Goal: Obtain resource: Download file/media

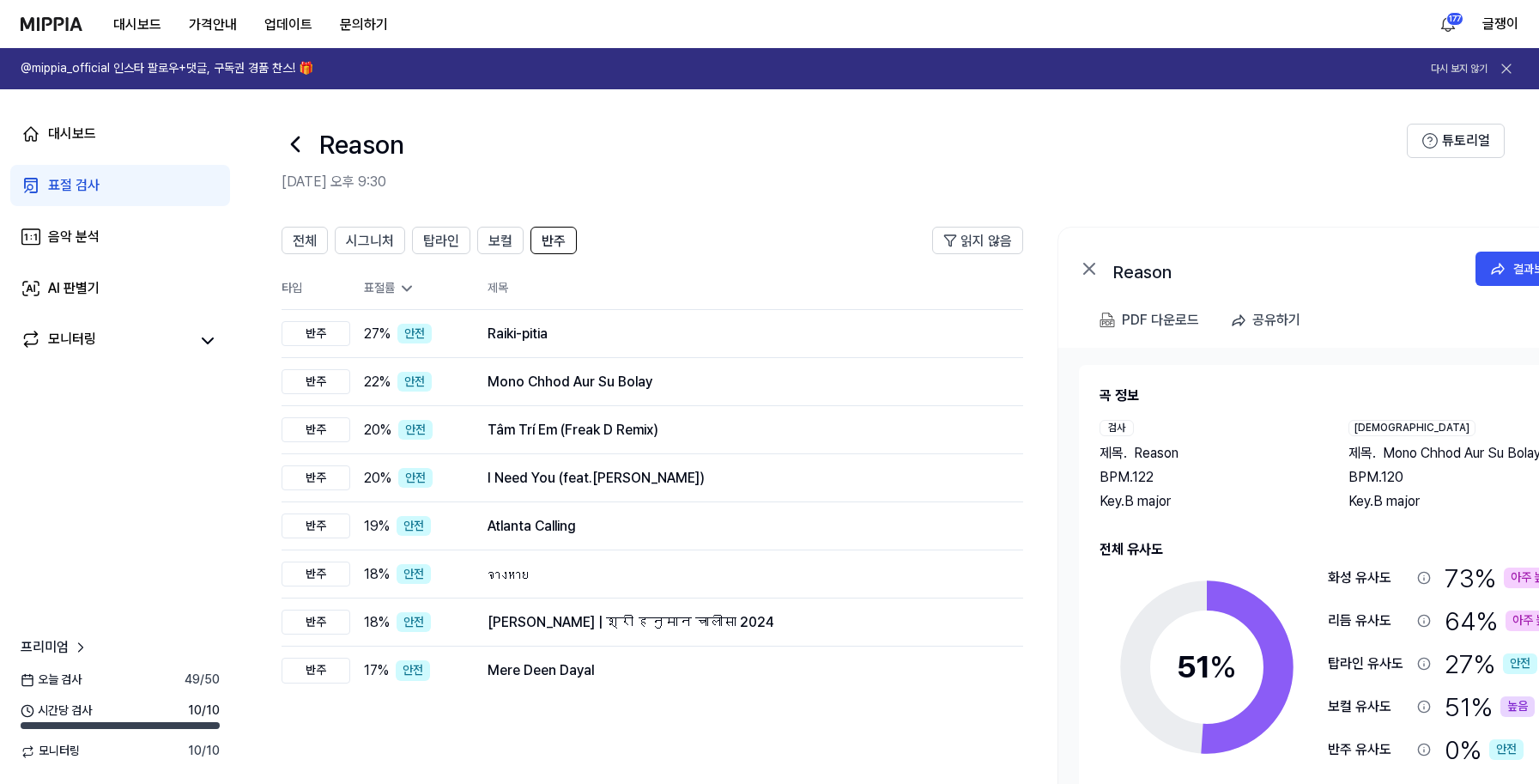
click at [100, 178] on link "표절 검사" at bounding box center [120, 185] width 220 height 42
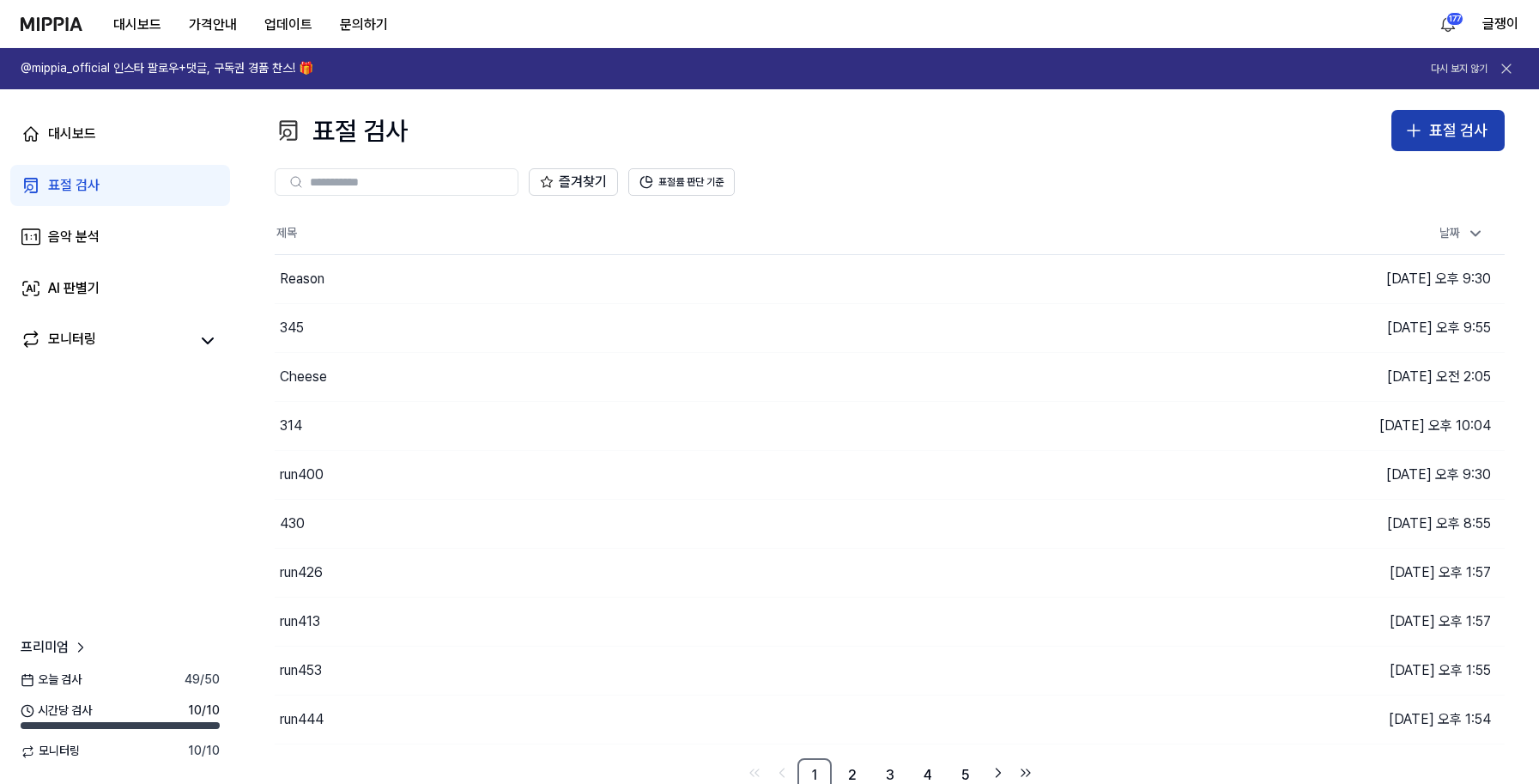
click at [1460, 121] on div "표절 검사" at bounding box center [1458, 131] width 58 height 25
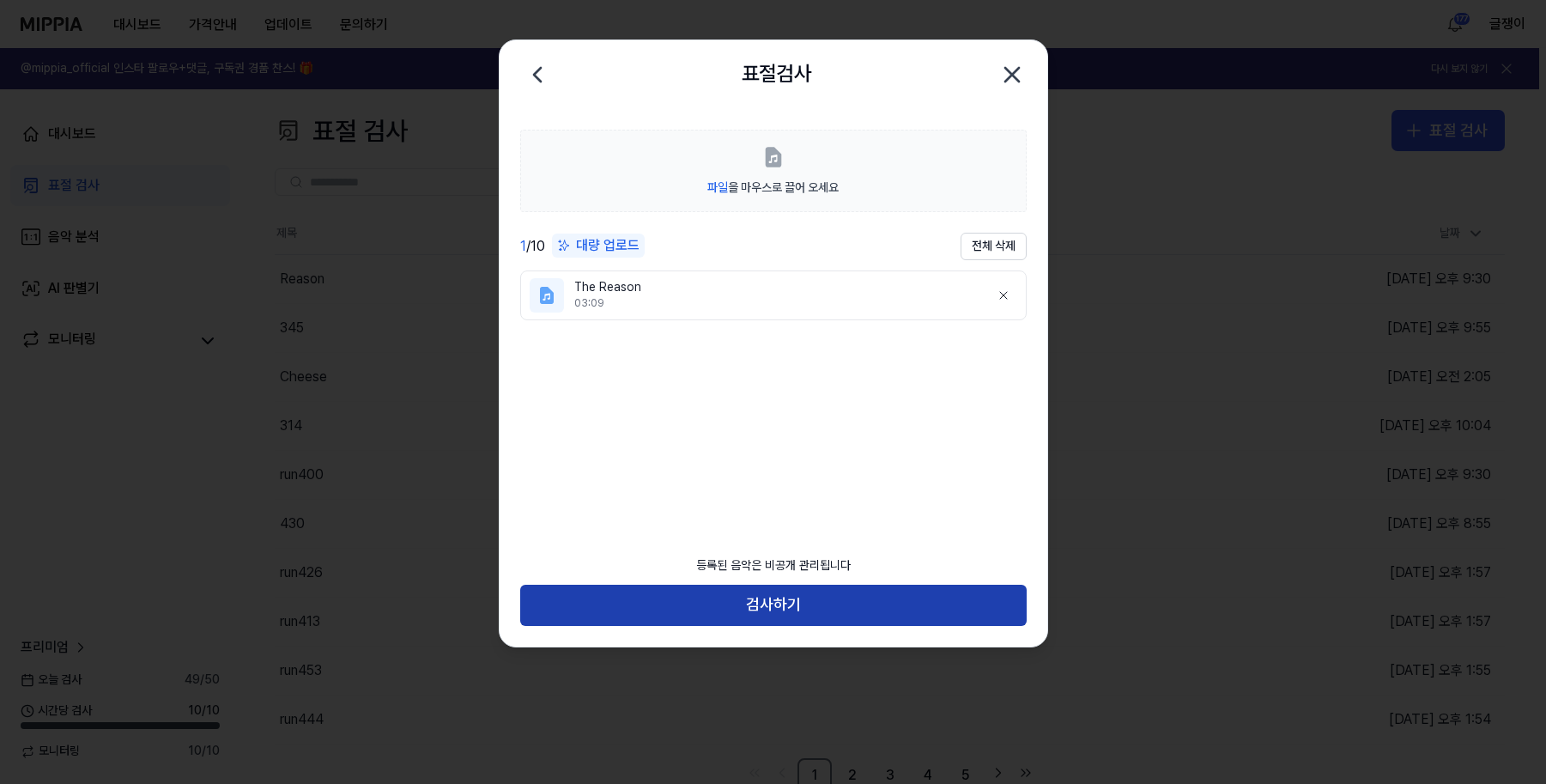
click at [770, 602] on button "검사하기" at bounding box center [773, 605] width 506 height 42
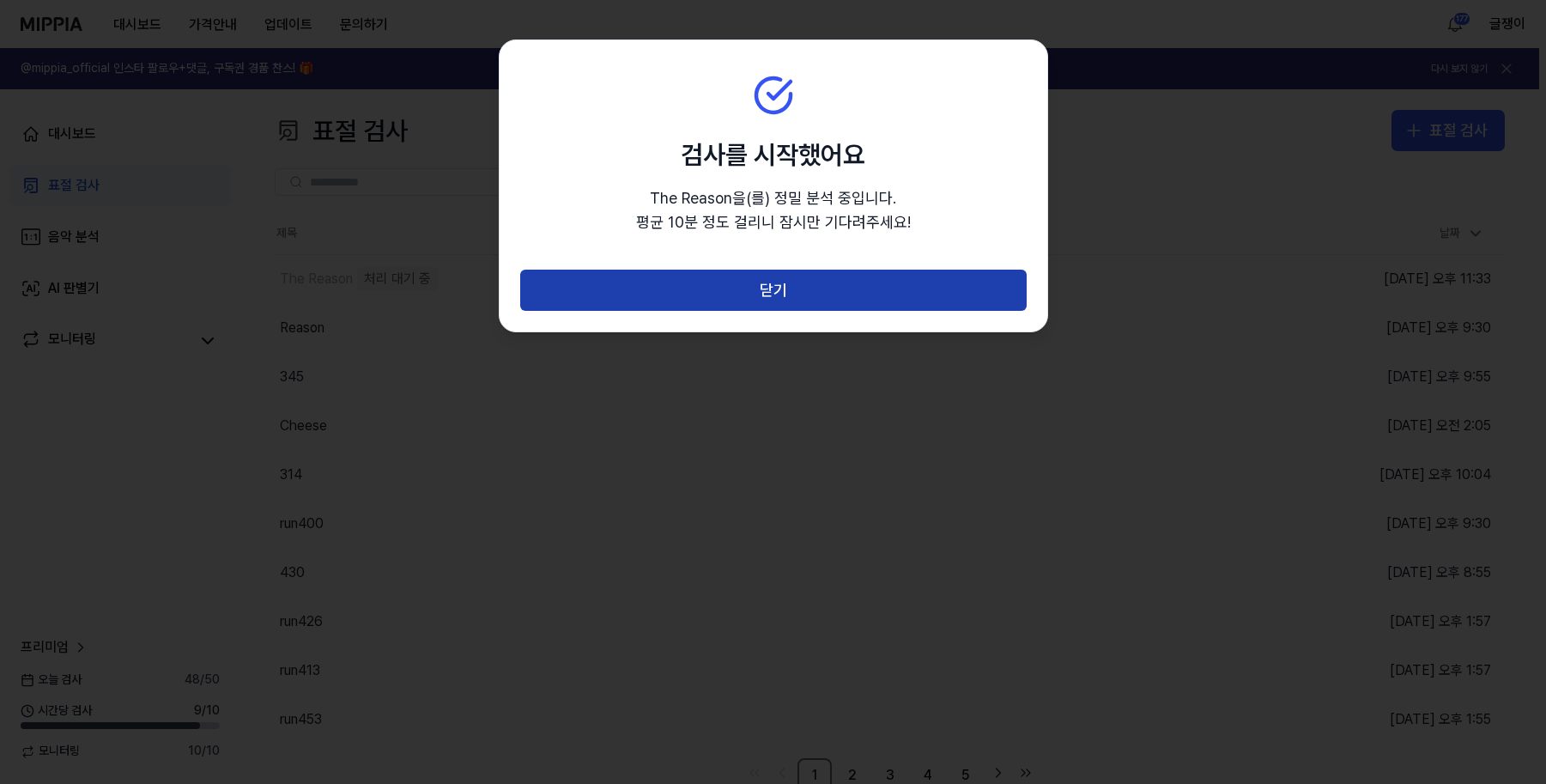
click at [778, 277] on button "닫기" at bounding box center [773, 289] width 506 height 42
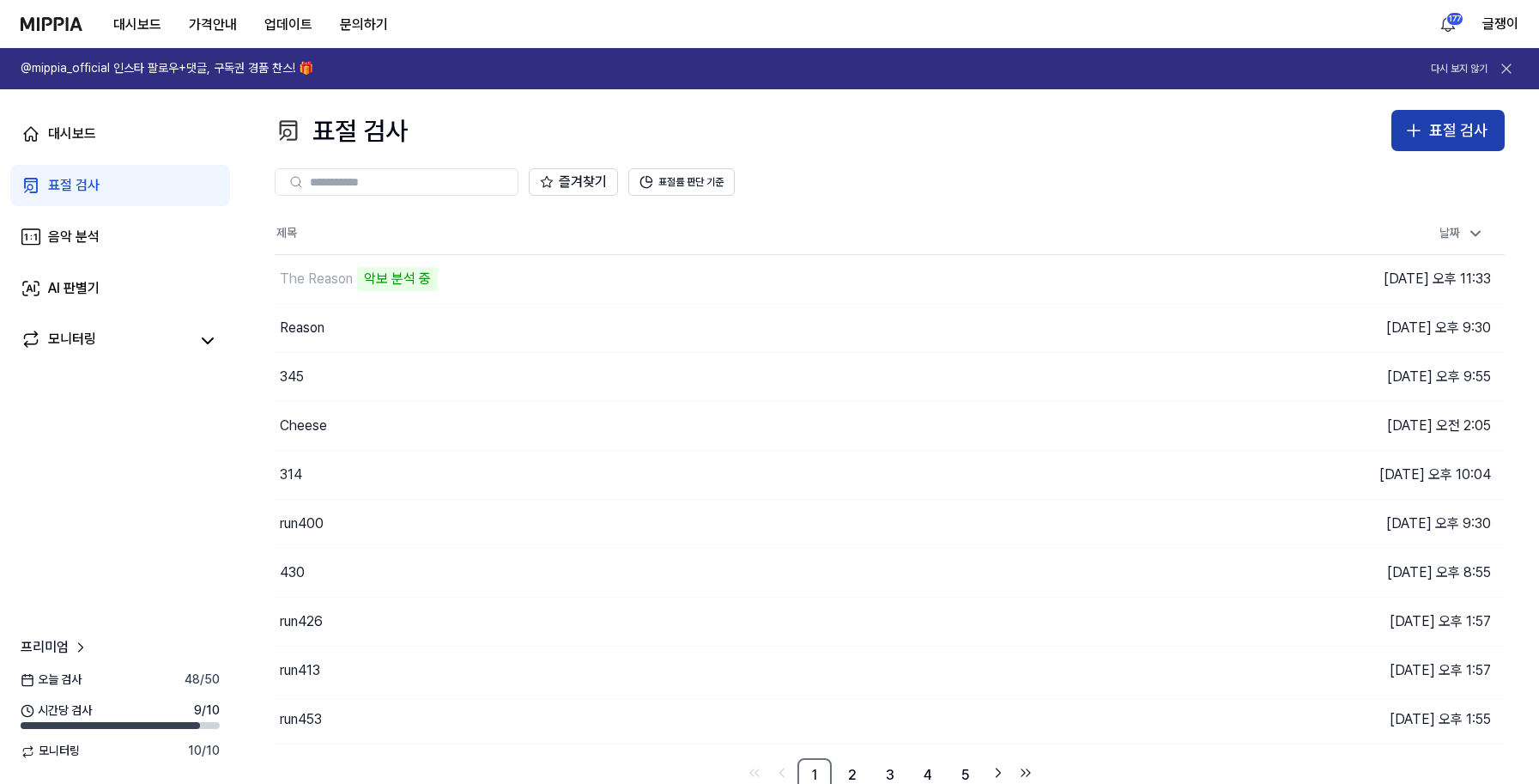
click at [1434, 132] on div "표절 검사" at bounding box center [1458, 131] width 58 height 25
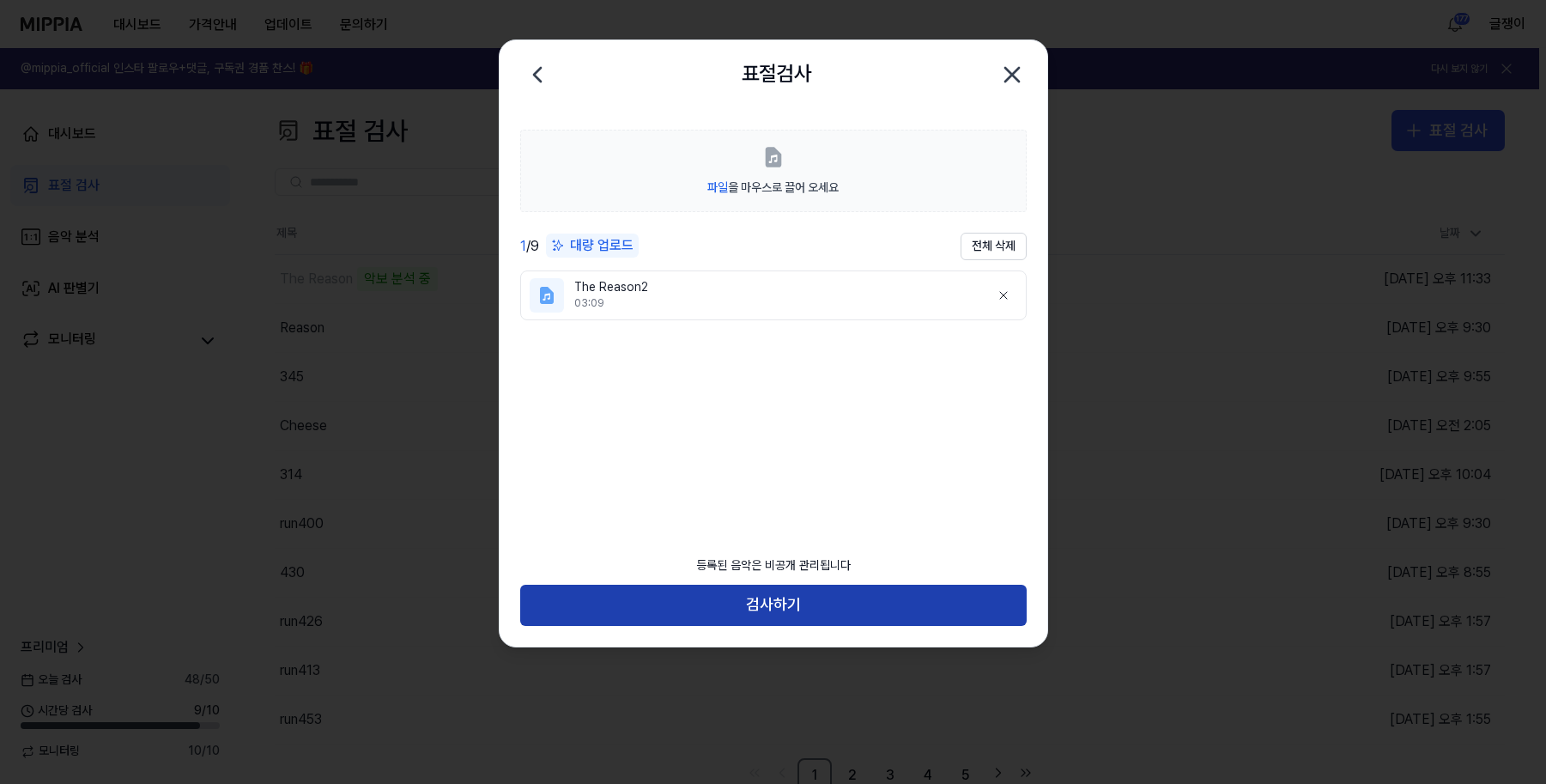
click at [785, 604] on button "검사하기" at bounding box center [773, 605] width 506 height 42
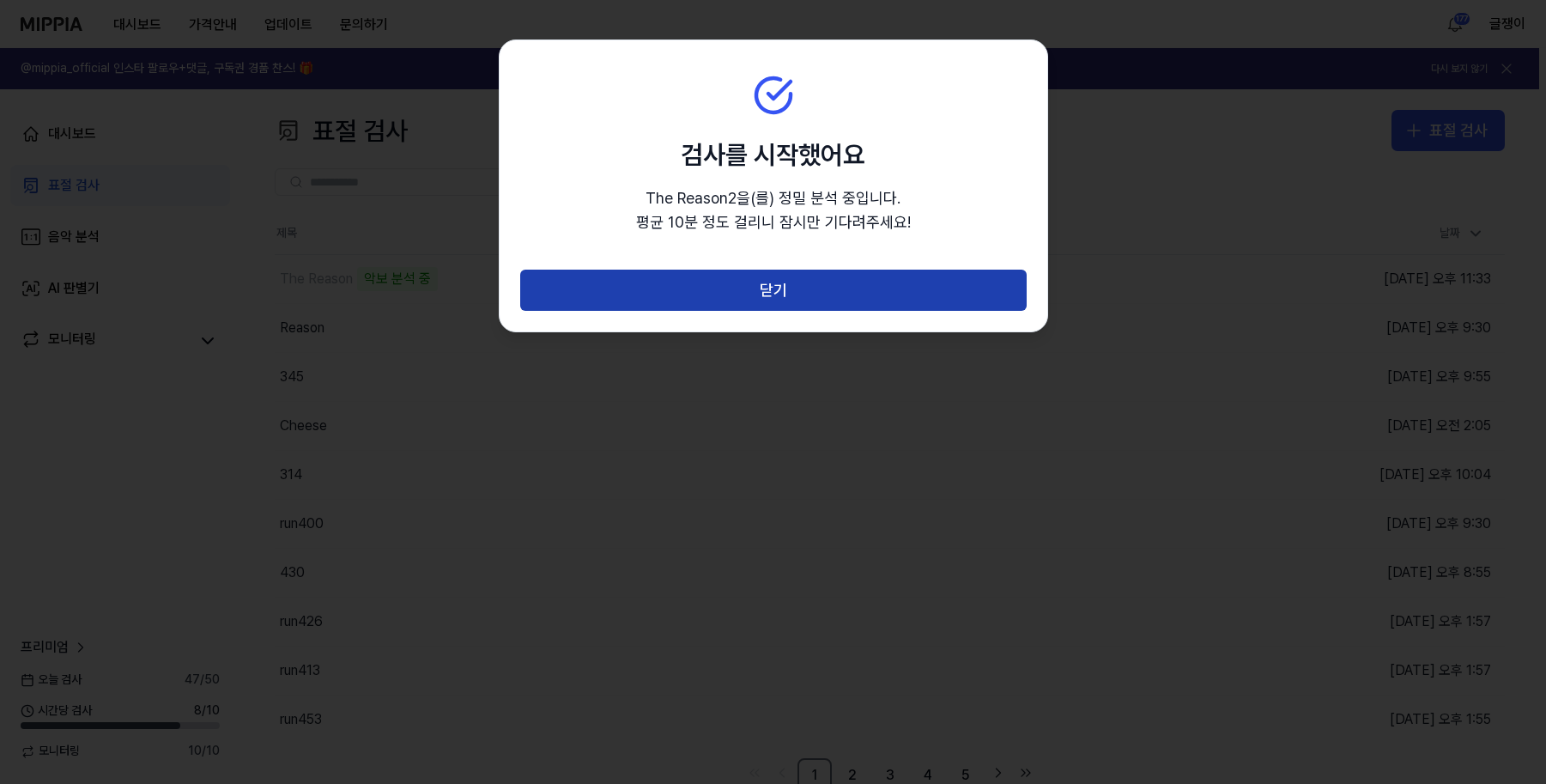
click at [774, 297] on button "닫기" at bounding box center [773, 289] width 506 height 42
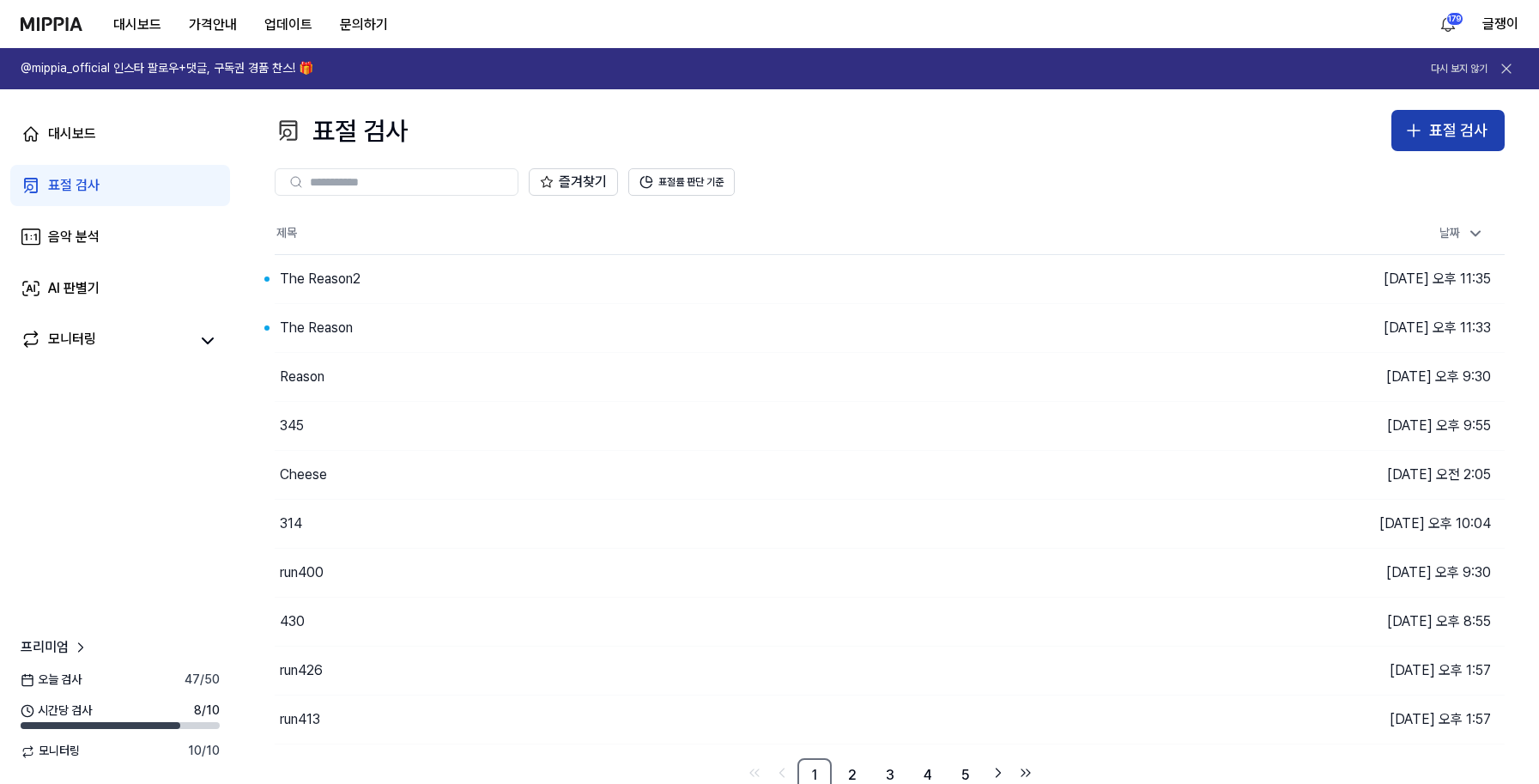
click at [1449, 132] on div "표절 검사" at bounding box center [1458, 131] width 58 height 25
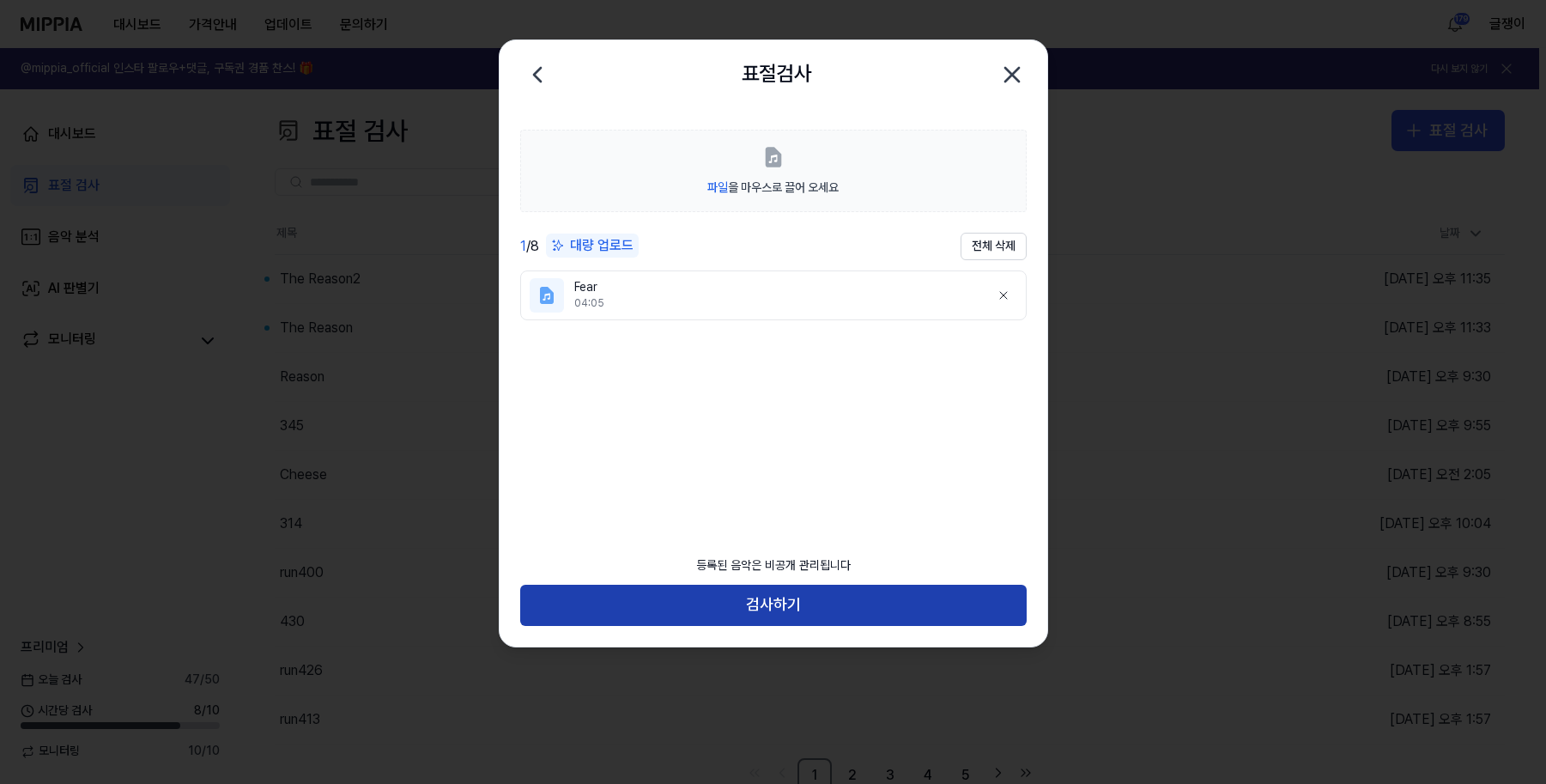
click at [765, 601] on button "검사하기" at bounding box center [773, 605] width 506 height 42
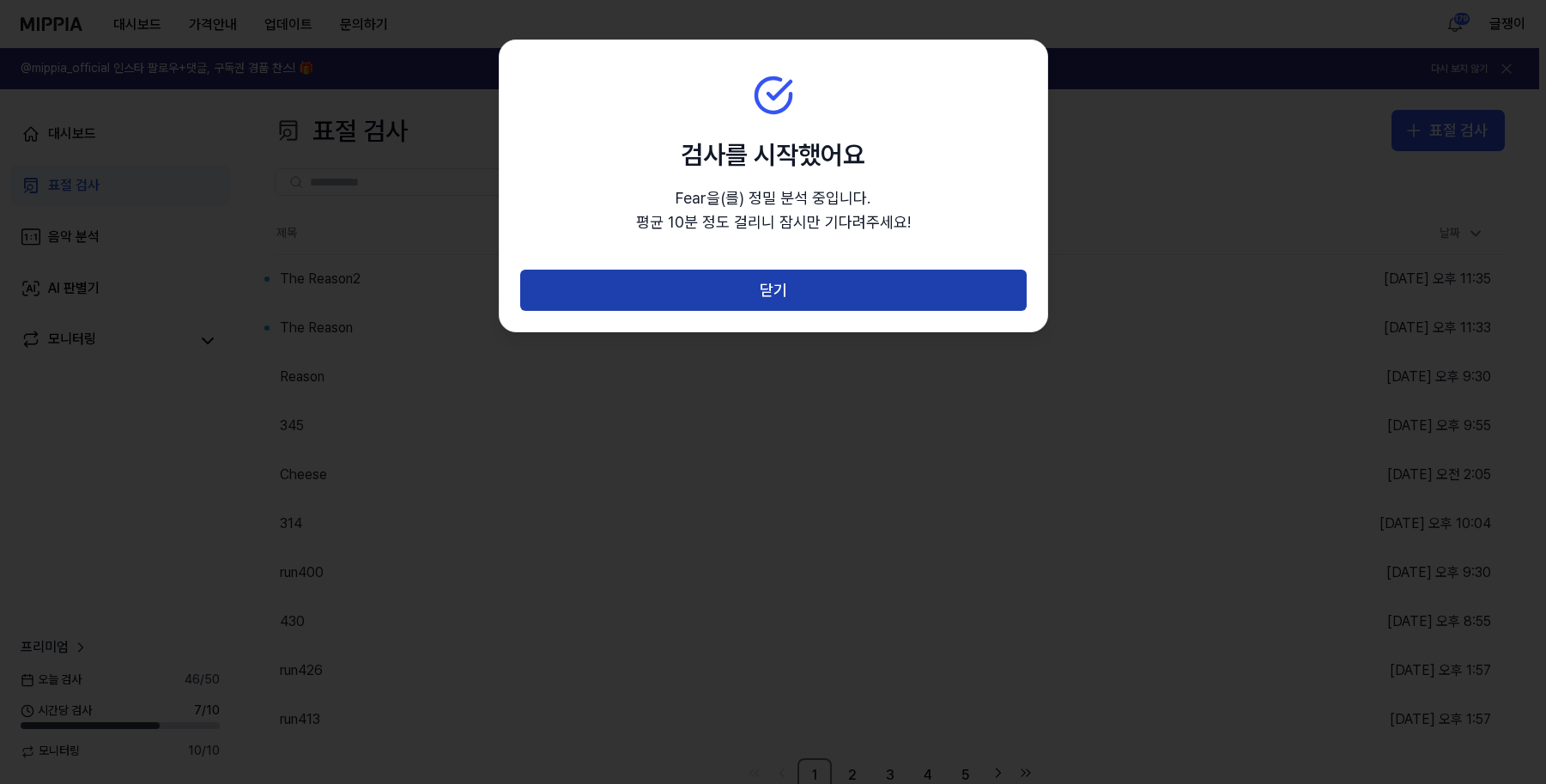
click at [782, 285] on button "닫기" at bounding box center [773, 289] width 506 height 42
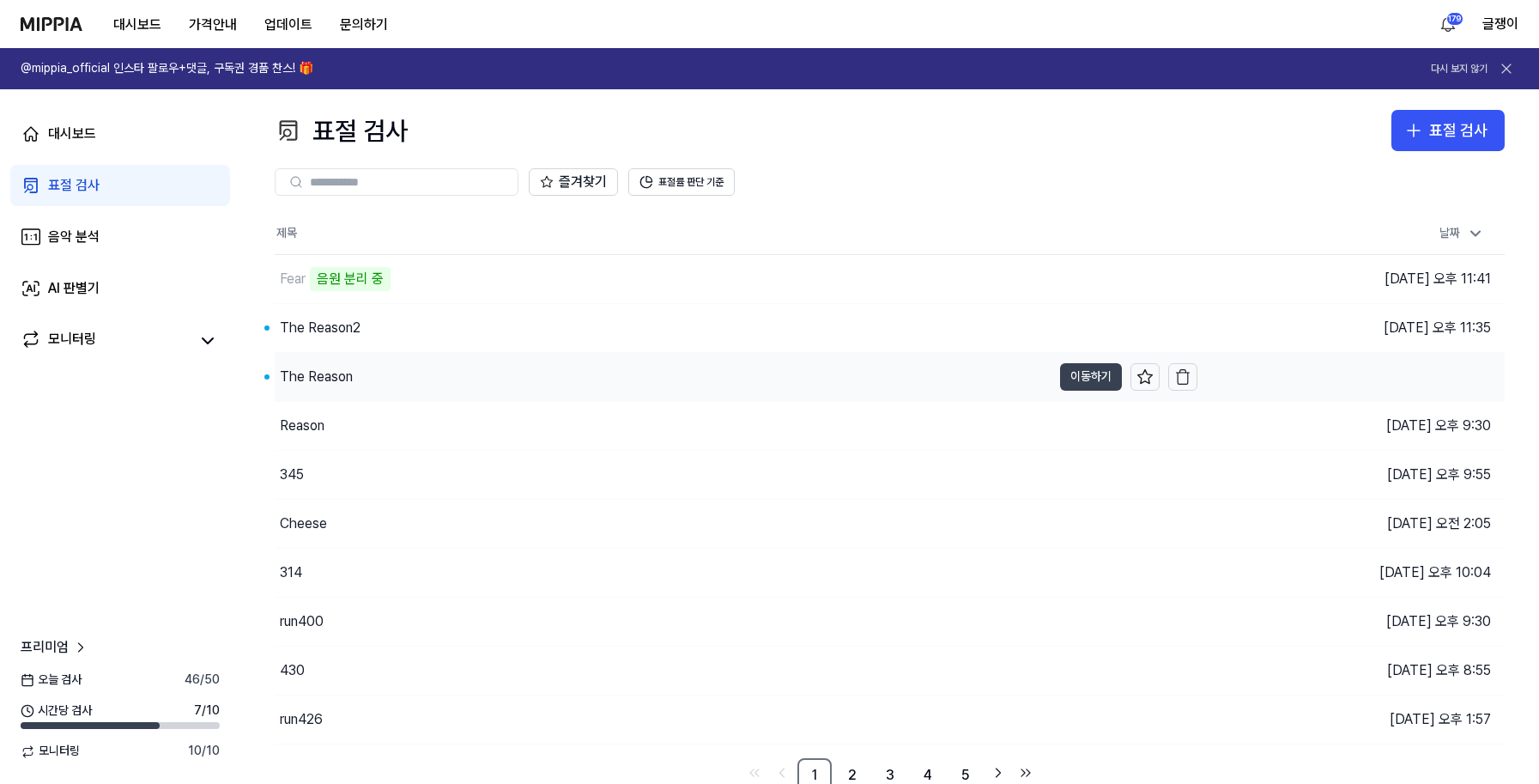
click at [1096, 374] on button "이동하기" at bounding box center [1091, 377] width 62 height 27
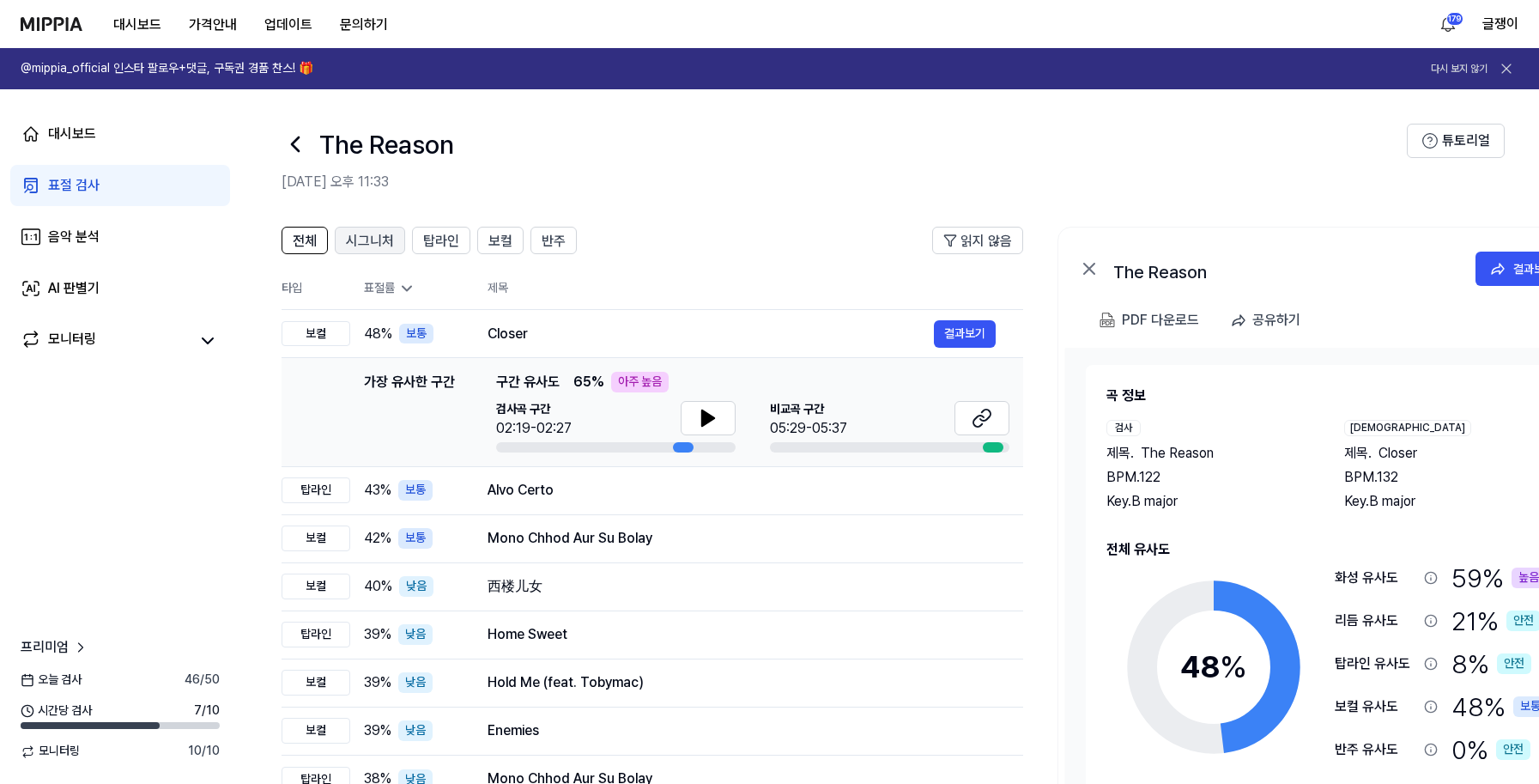
click at [361, 243] on span "시그니처" at bounding box center [370, 241] width 48 height 20
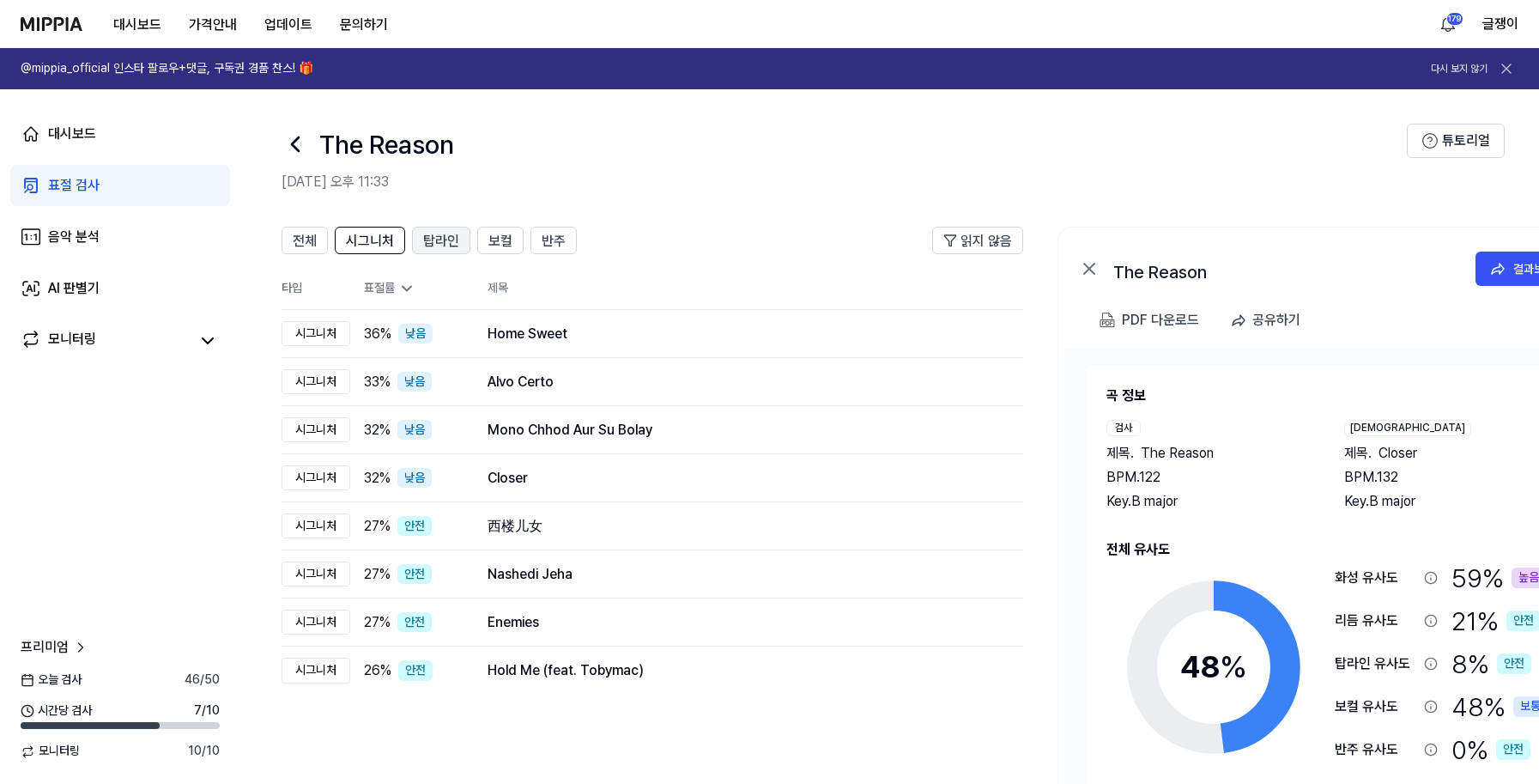
click at [433, 240] on span "탑라인" at bounding box center [440, 241] width 36 height 20
click at [508, 243] on span "보컬" at bounding box center [500, 241] width 24 height 20
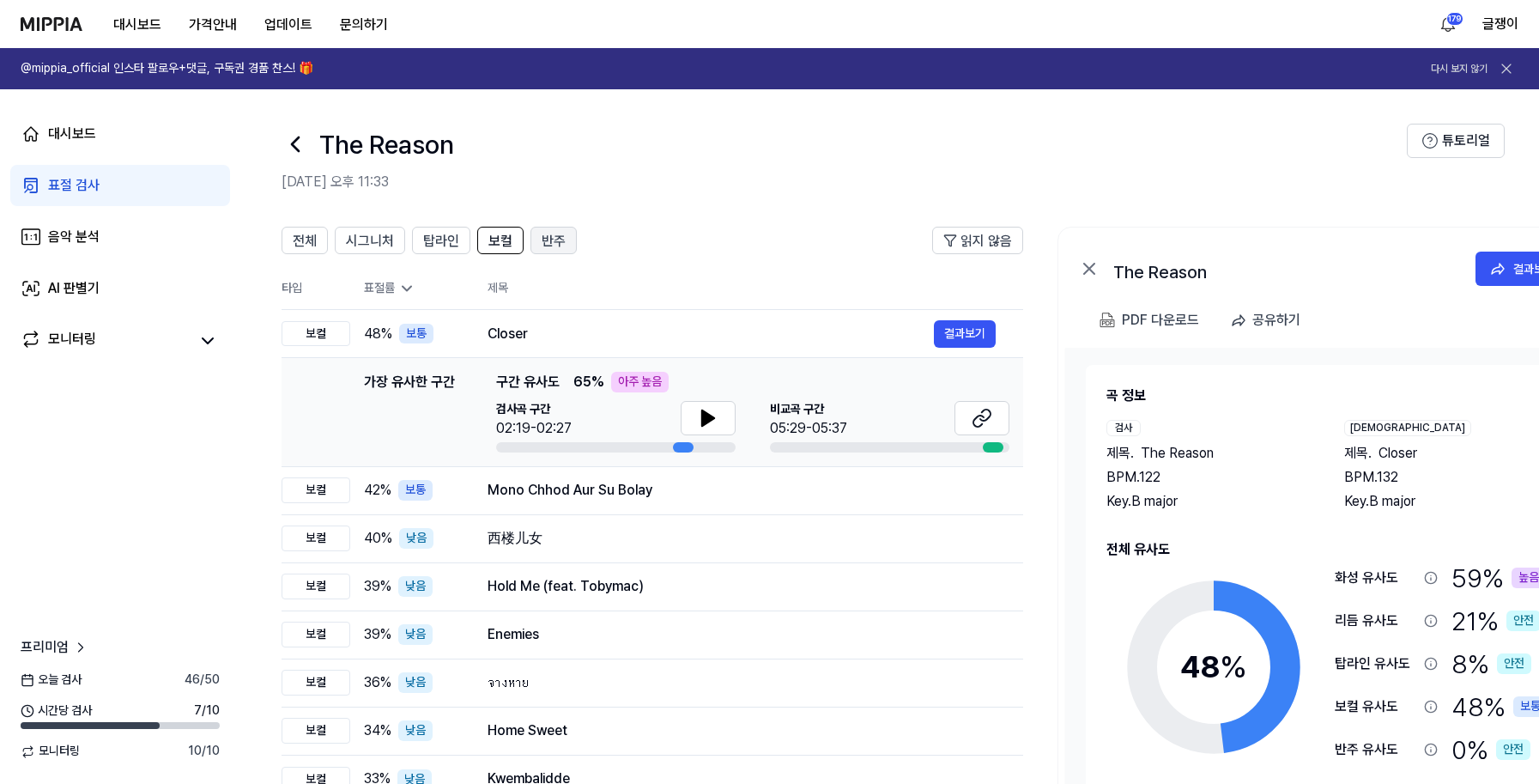
click at [545, 238] on span "반주" at bounding box center [554, 241] width 24 height 20
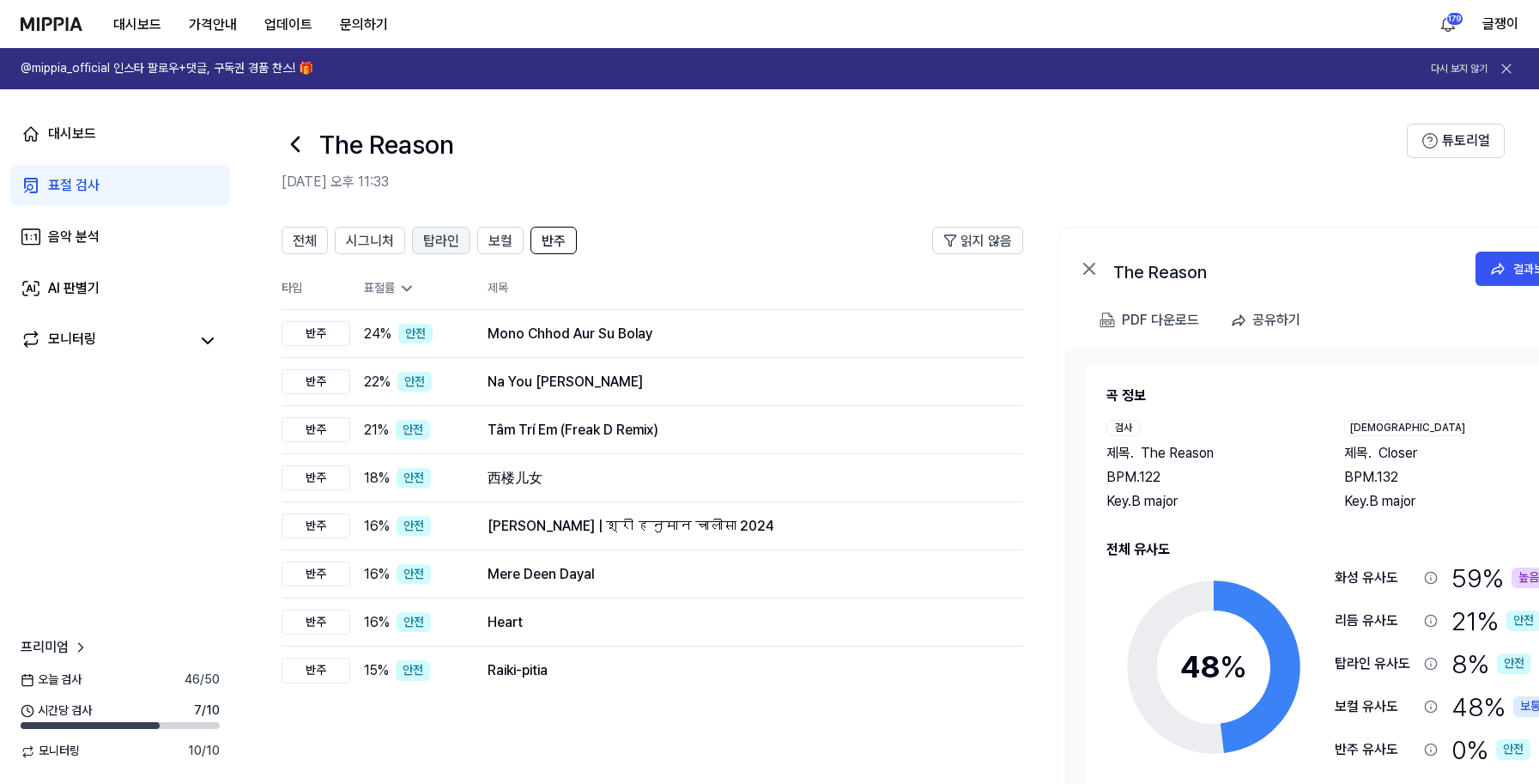
click at [418, 239] on button "탑라인" at bounding box center [441, 240] width 58 height 27
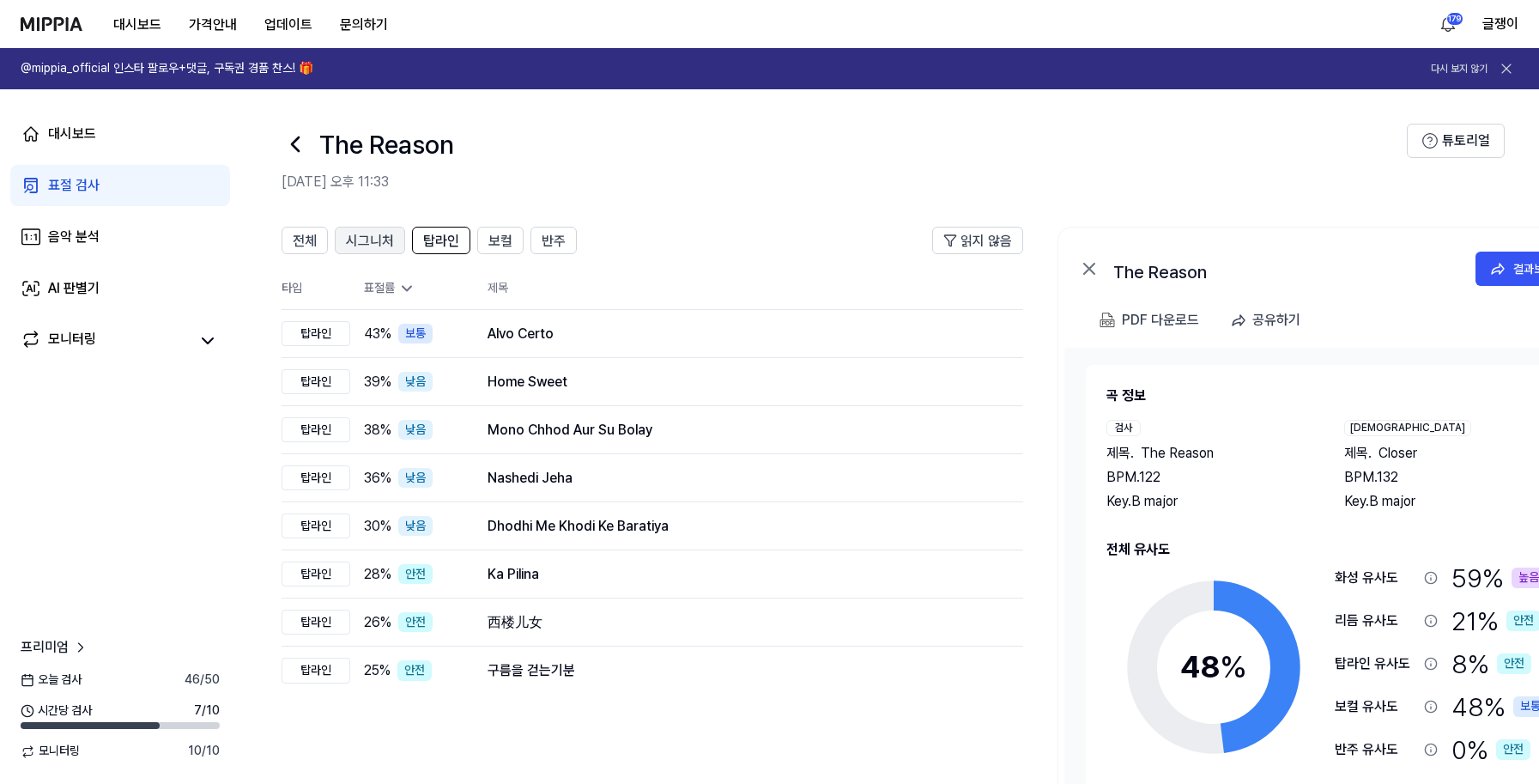
click at [382, 239] on span "시그니처" at bounding box center [370, 241] width 48 height 20
click at [304, 232] on span "전체" at bounding box center [304, 241] width 24 height 20
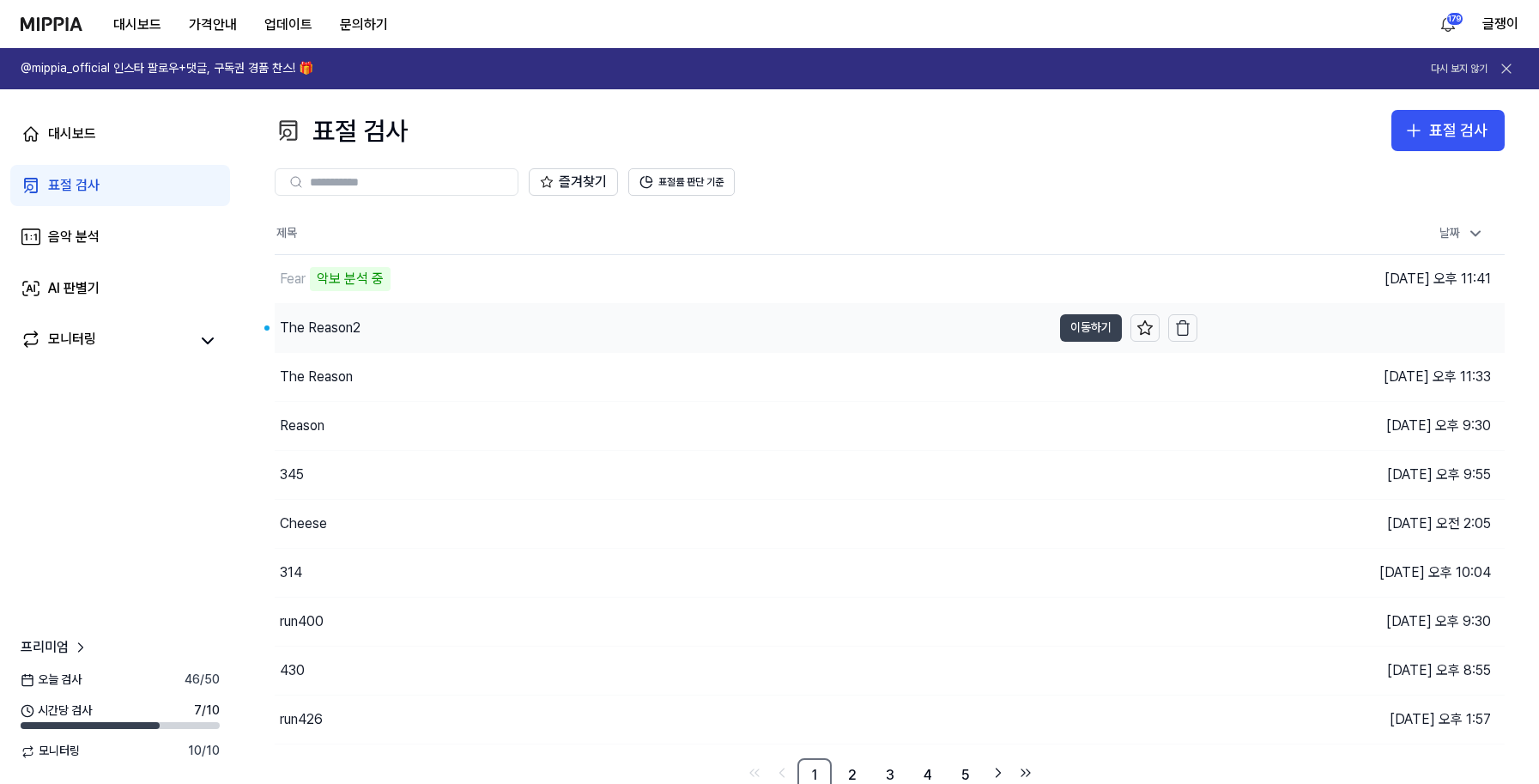
click at [1070, 320] on button "이동하기" at bounding box center [1091, 328] width 62 height 27
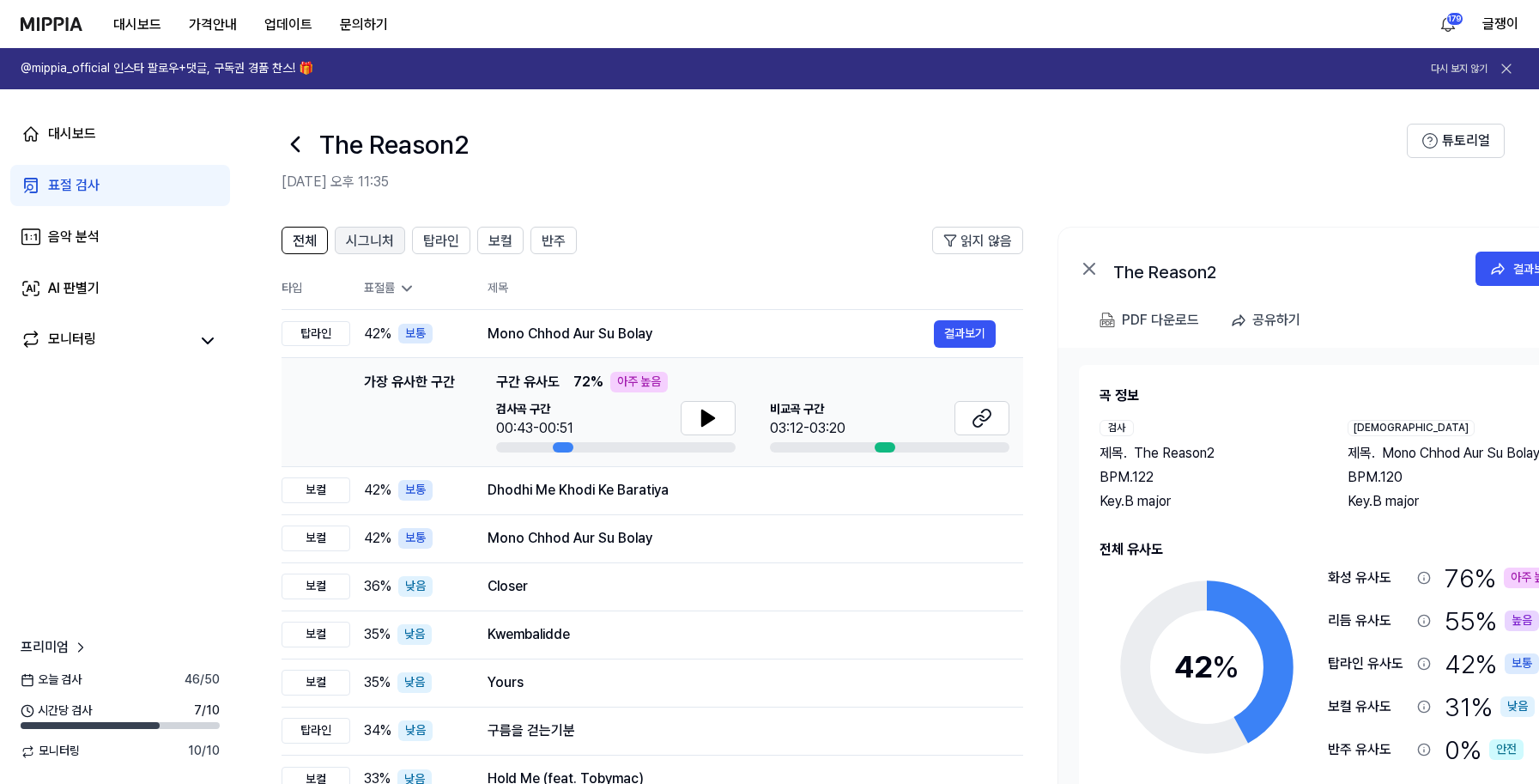
click at [360, 241] on span "시그니처" at bounding box center [370, 241] width 48 height 20
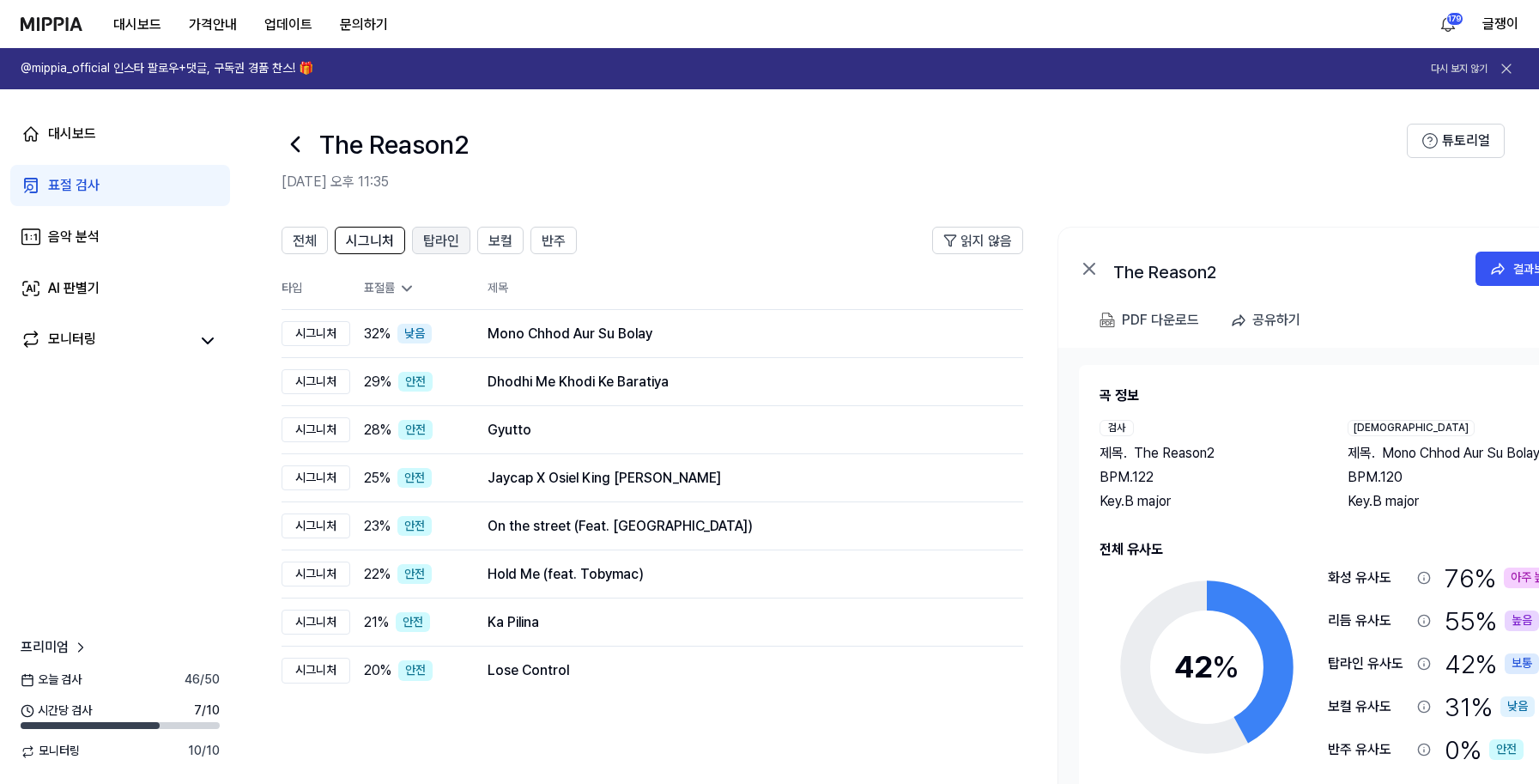
click at [448, 242] on span "탑라인" at bounding box center [440, 241] width 36 height 20
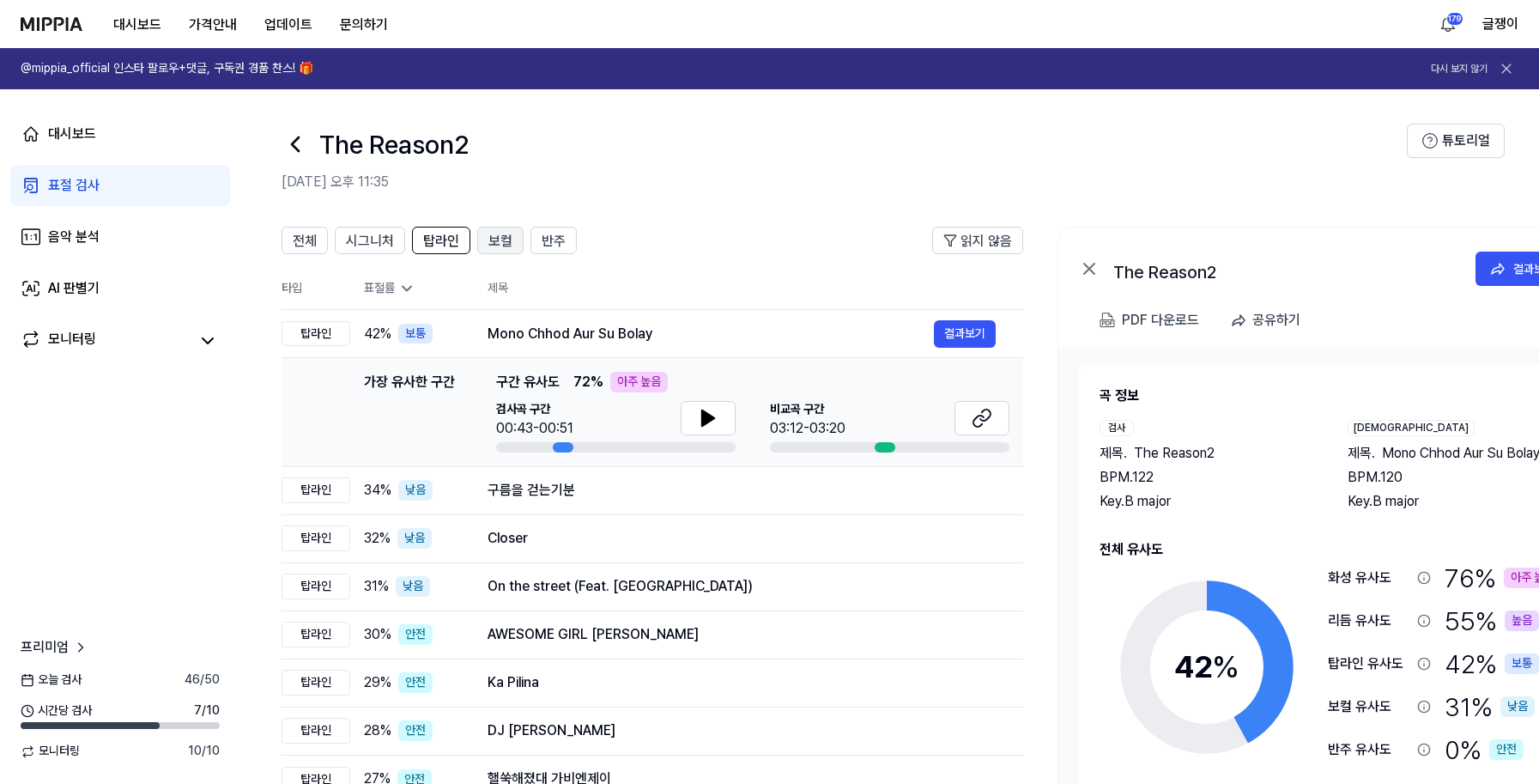
click at [490, 236] on span "보컬" at bounding box center [500, 241] width 24 height 20
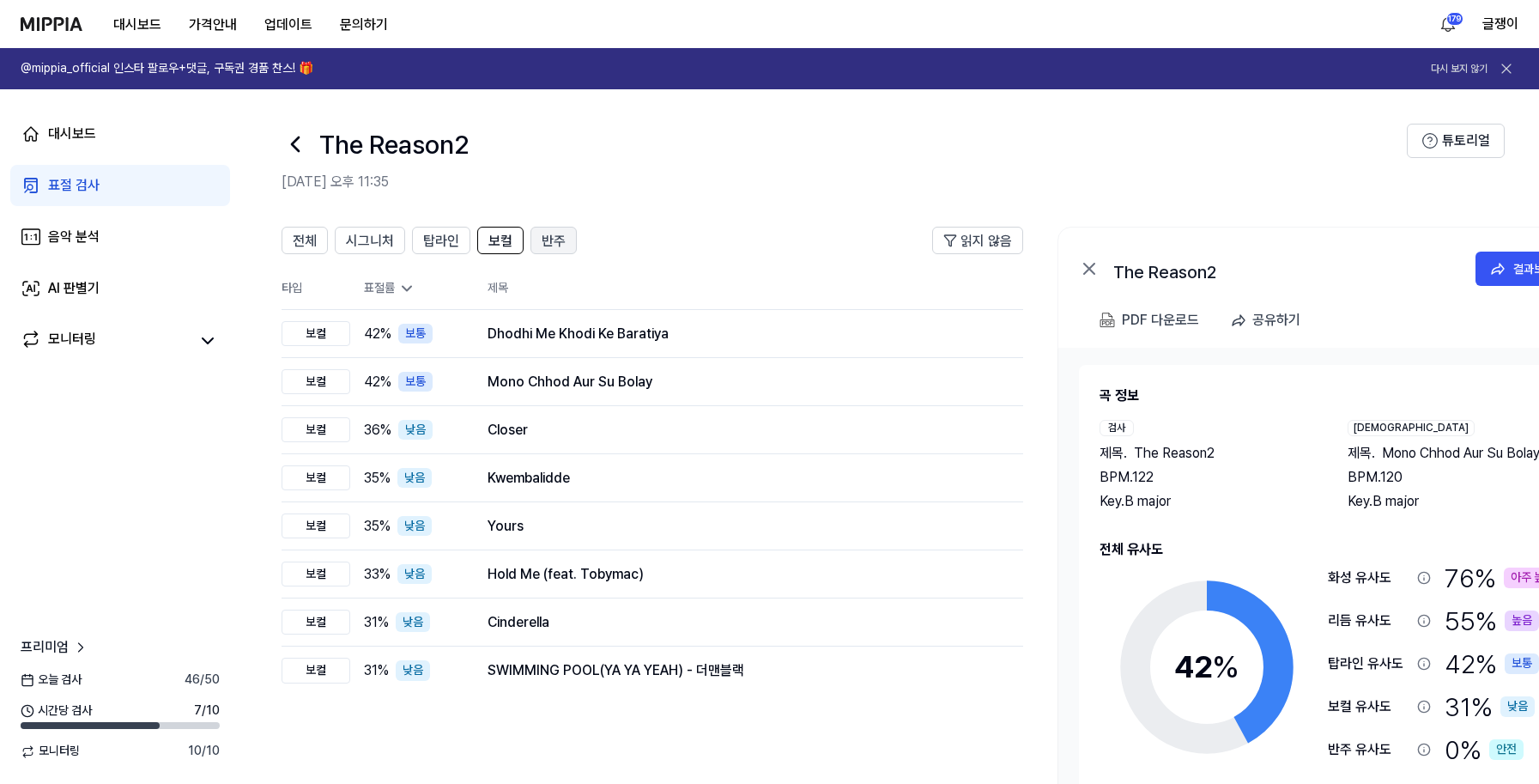
click at [546, 237] on span "반주" at bounding box center [554, 241] width 24 height 20
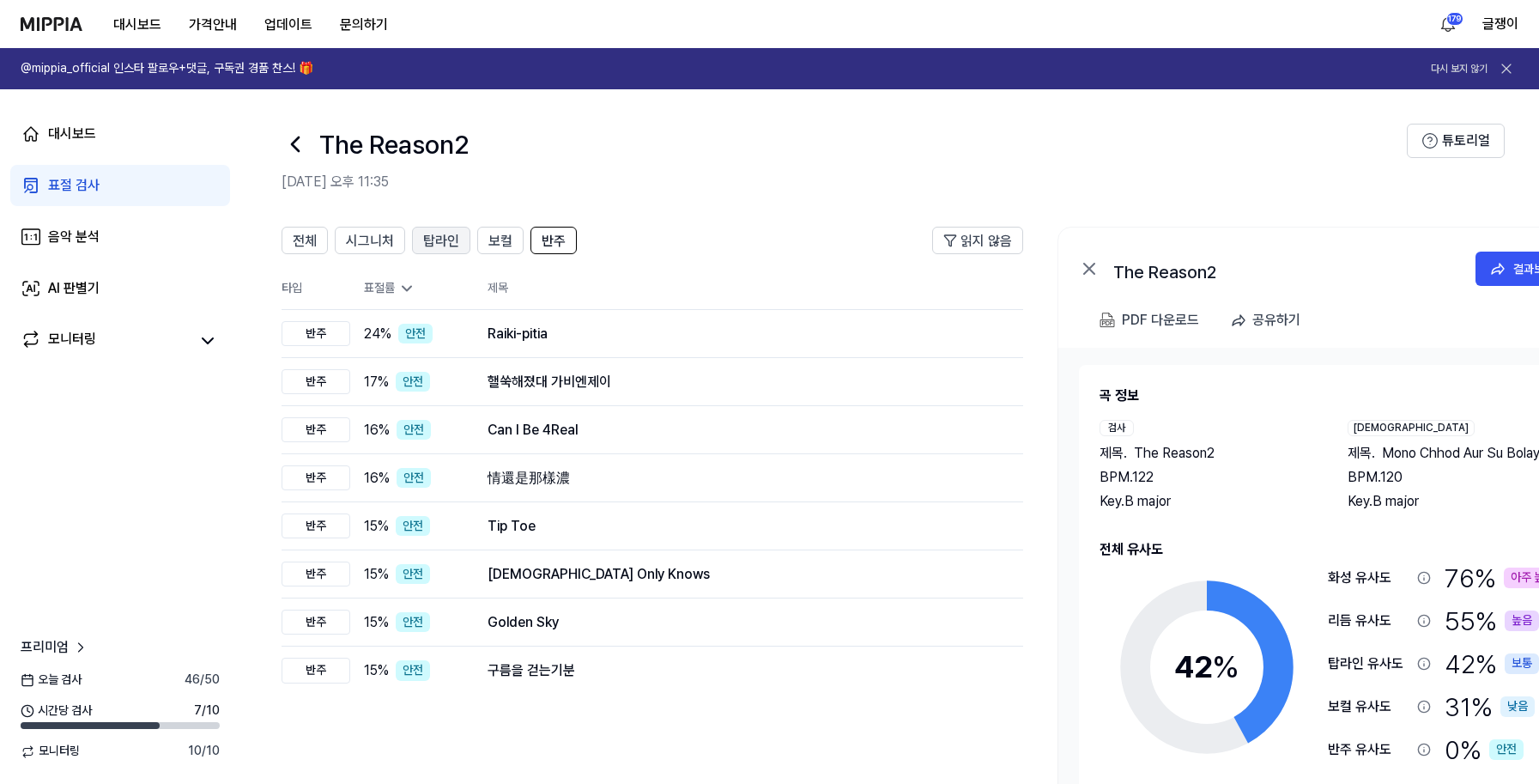
click at [430, 235] on span "탑라인" at bounding box center [440, 241] width 36 height 20
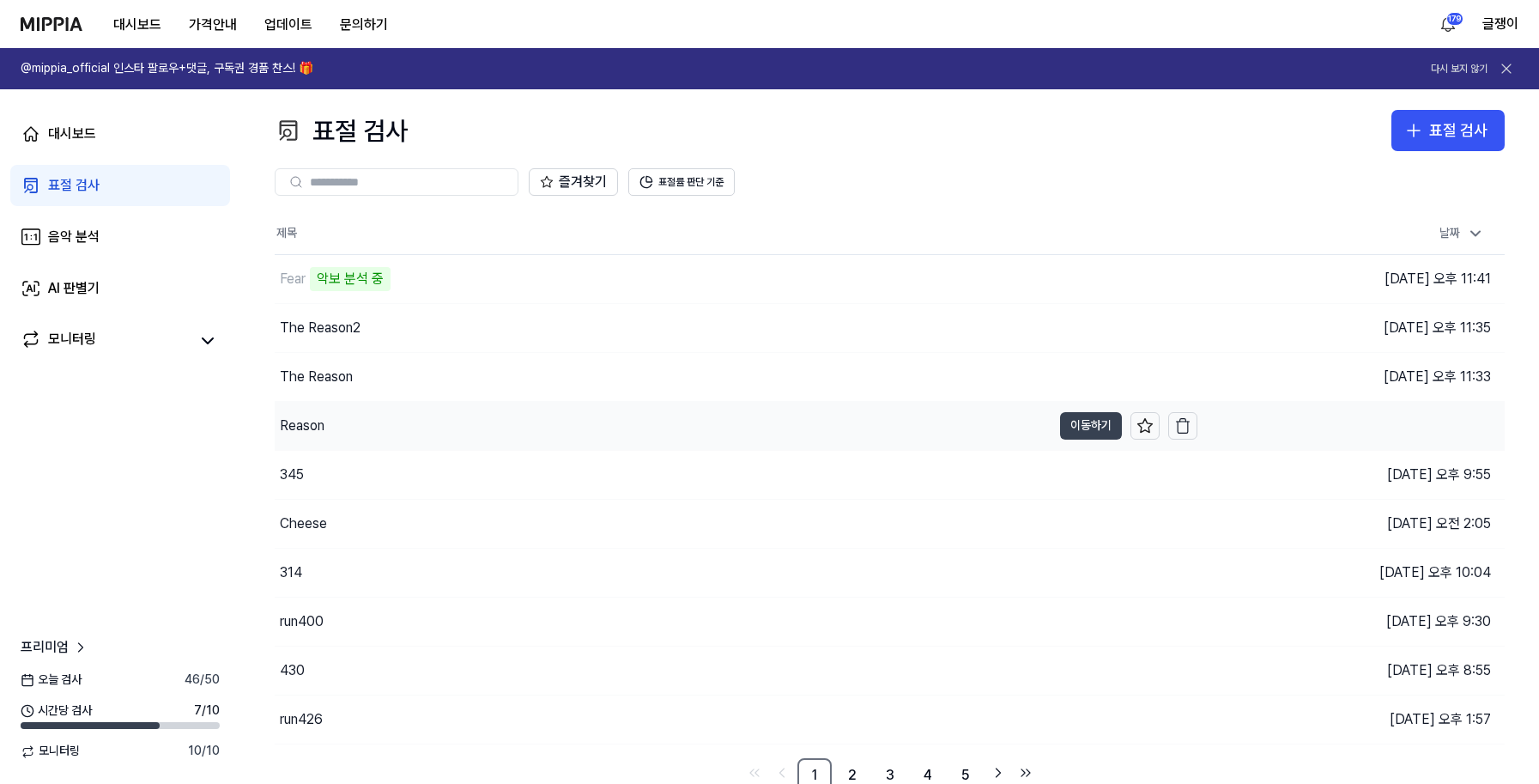
click at [1071, 424] on button "이동하기" at bounding box center [1091, 426] width 62 height 27
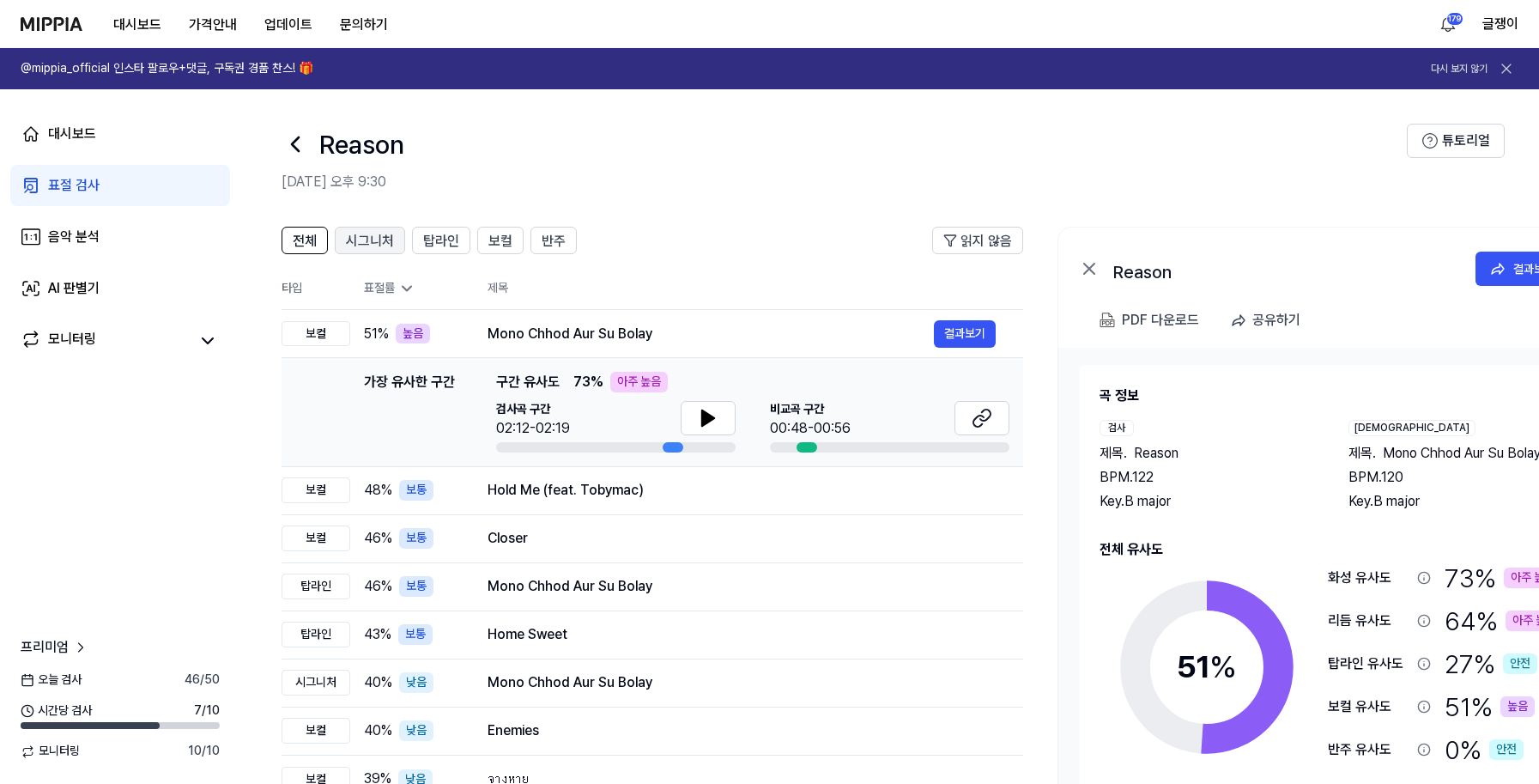
click at [376, 239] on span "시그니처" at bounding box center [370, 241] width 48 height 20
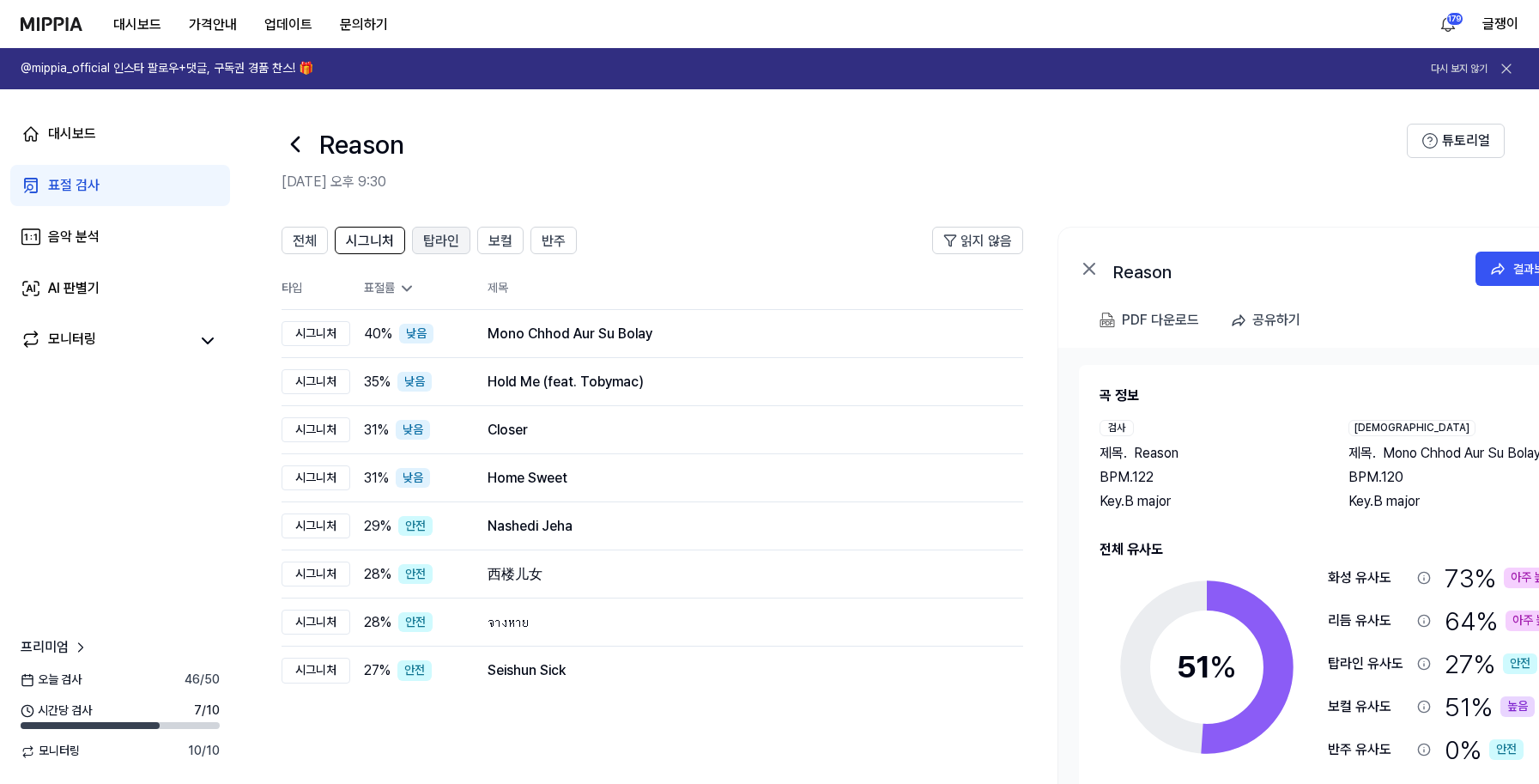
click at [439, 234] on span "탑라인" at bounding box center [440, 241] width 36 height 20
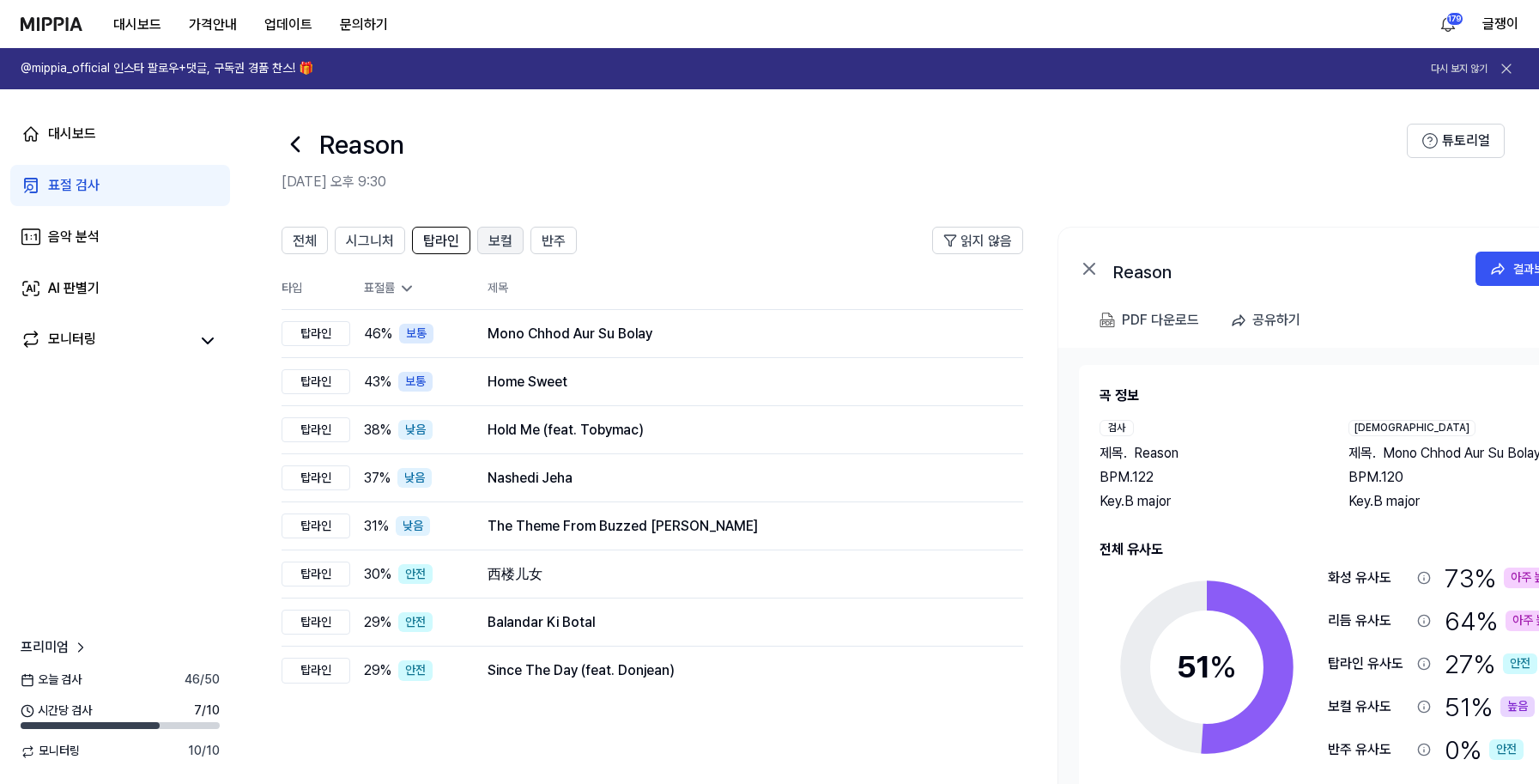
click at [504, 245] on span "보컬" at bounding box center [500, 241] width 24 height 20
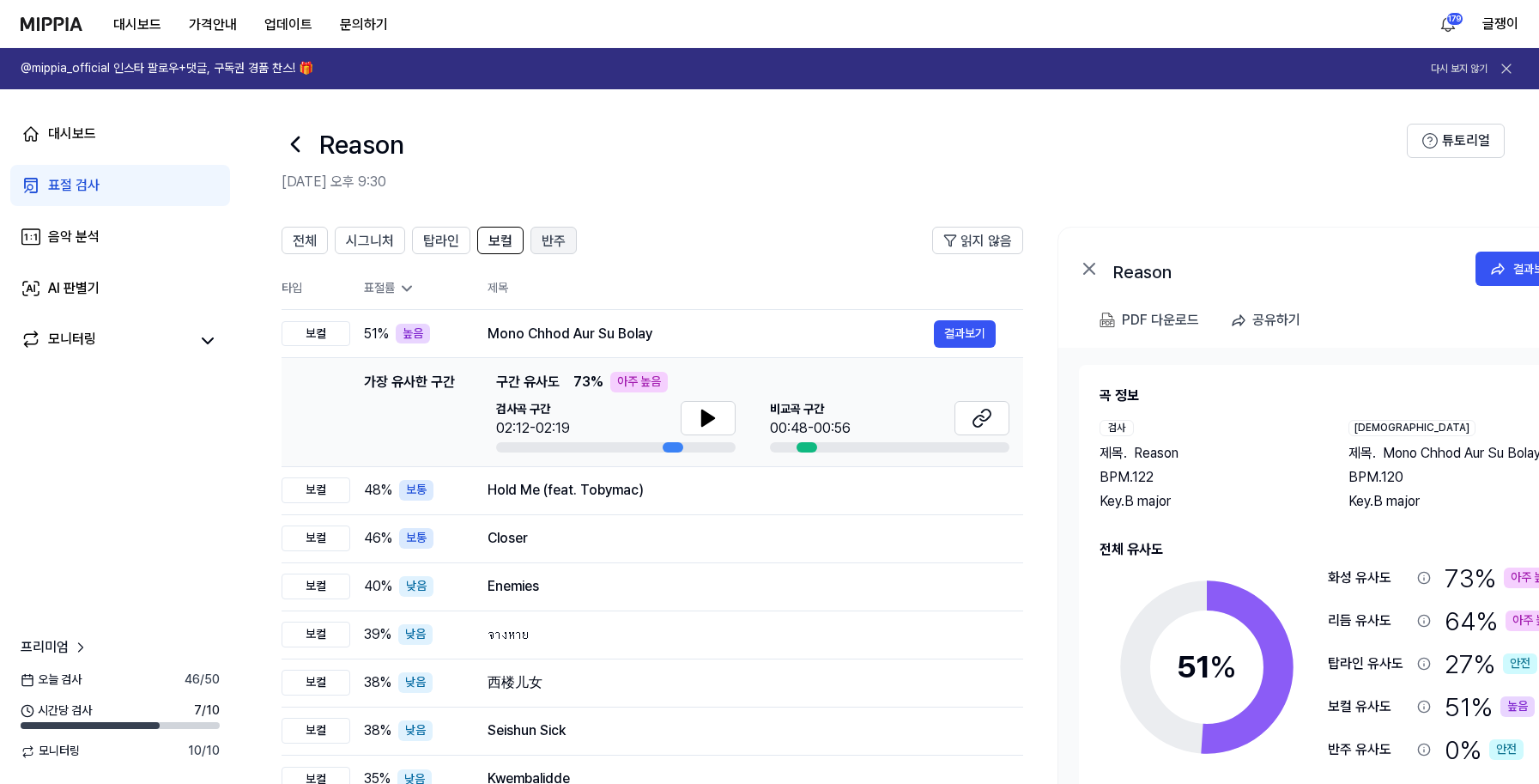
click at [554, 245] on span "반주" at bounding box center [554, 241] width 24 height 20
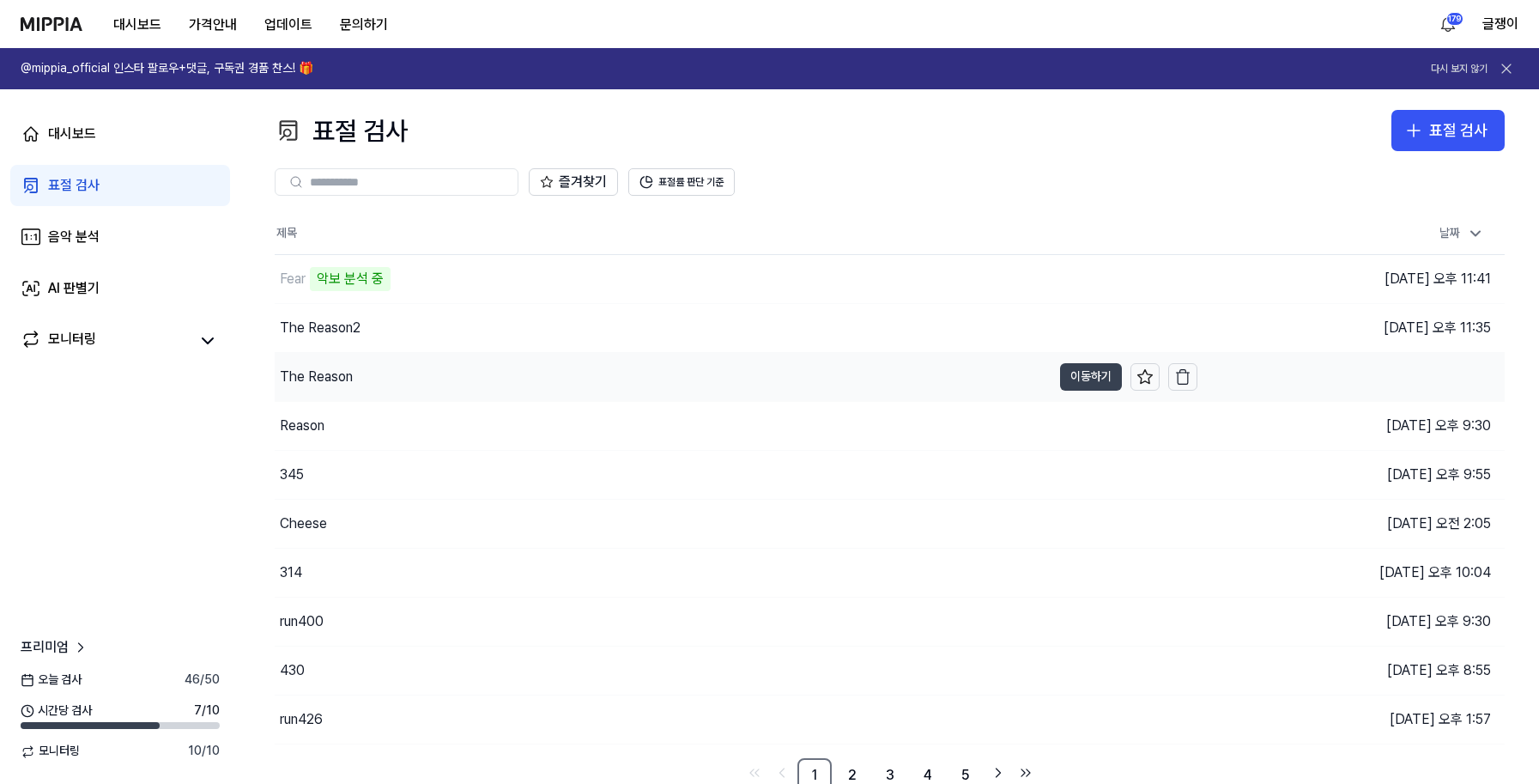
click at [1092, 379] on button "이동하기" at bounding box center [1091, 377] width 62 height 27
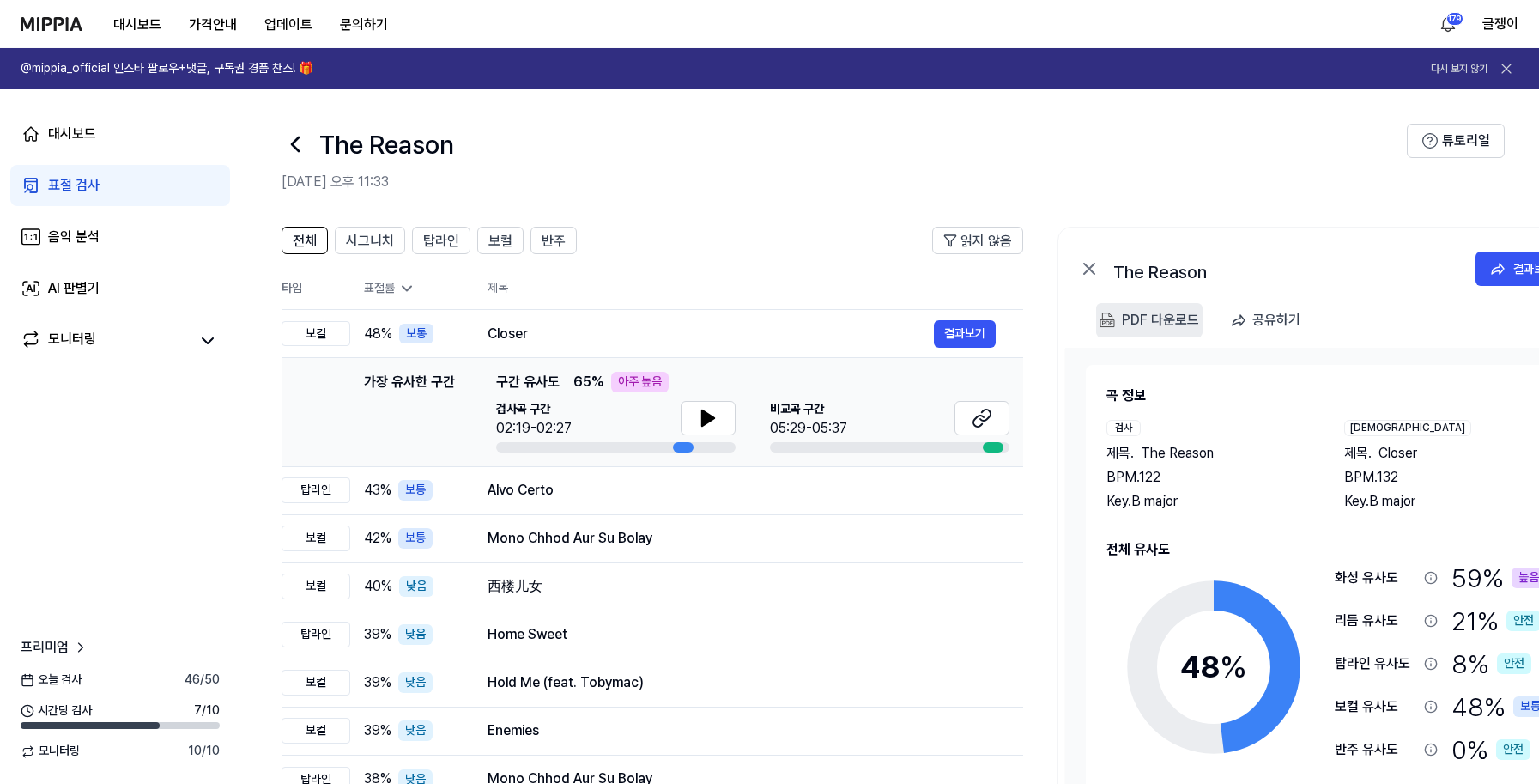
click at [1139, 315] on div "PDF 다운로드" at bounding box center [1161, 319] width 77 height 22
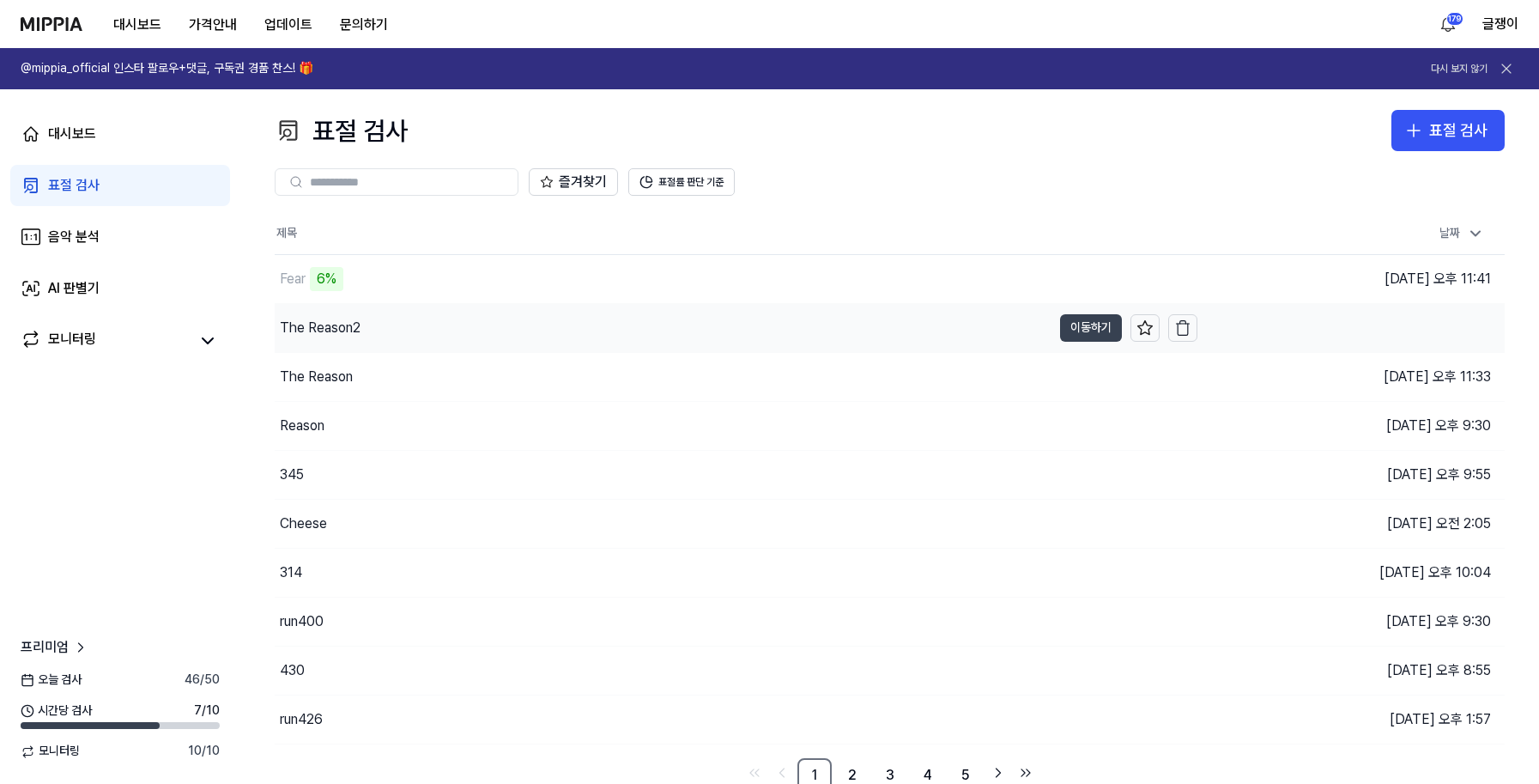
click at [1084, 322] on button "이동하기" at bounding box center [1091, 328] width 62 height 27
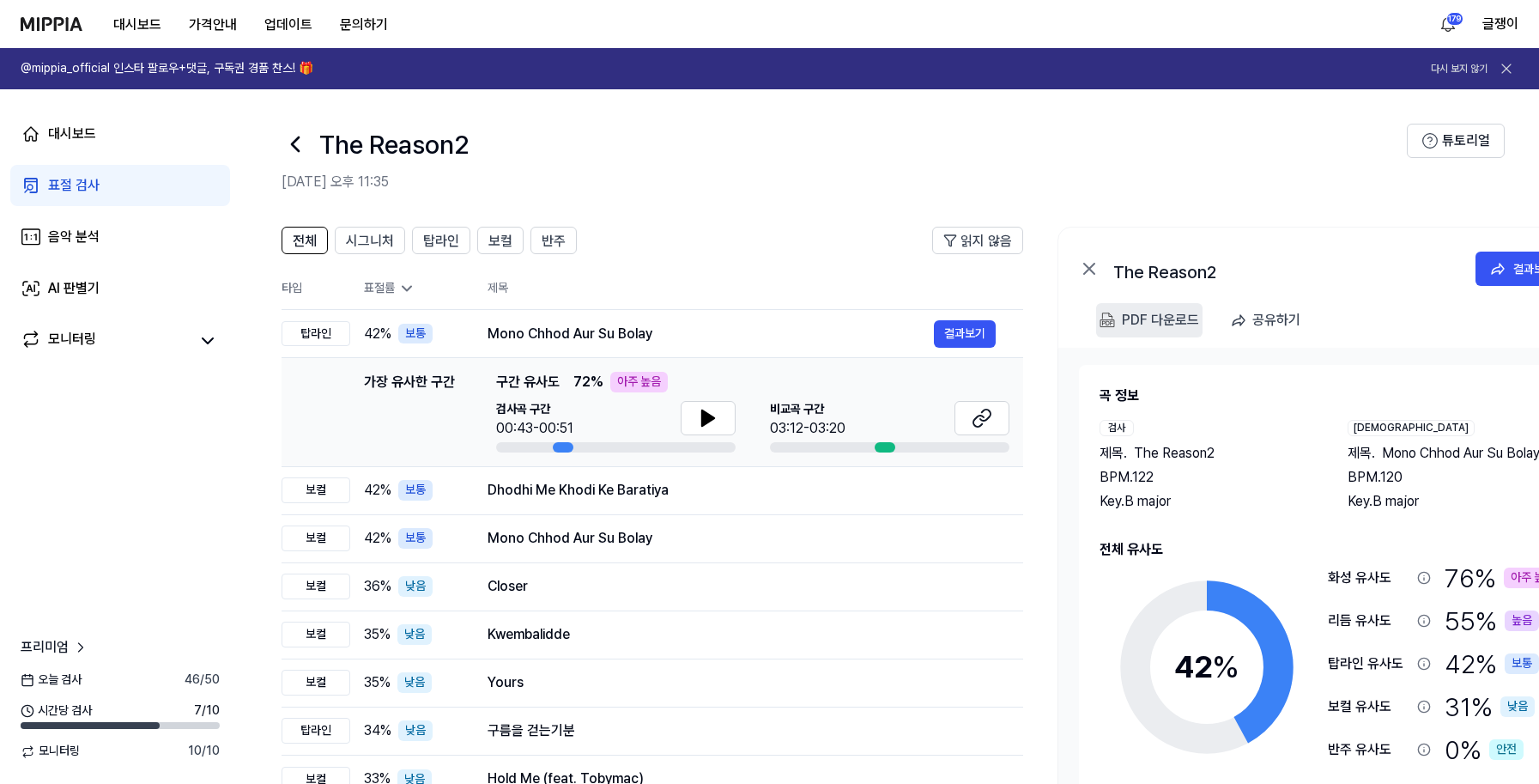
click at [1149, 325] on div "PDF 다운로드" at bounding box center [1161, 319] width 77 height 22
